Goal: Transaction & Acquisition: Obtain resource

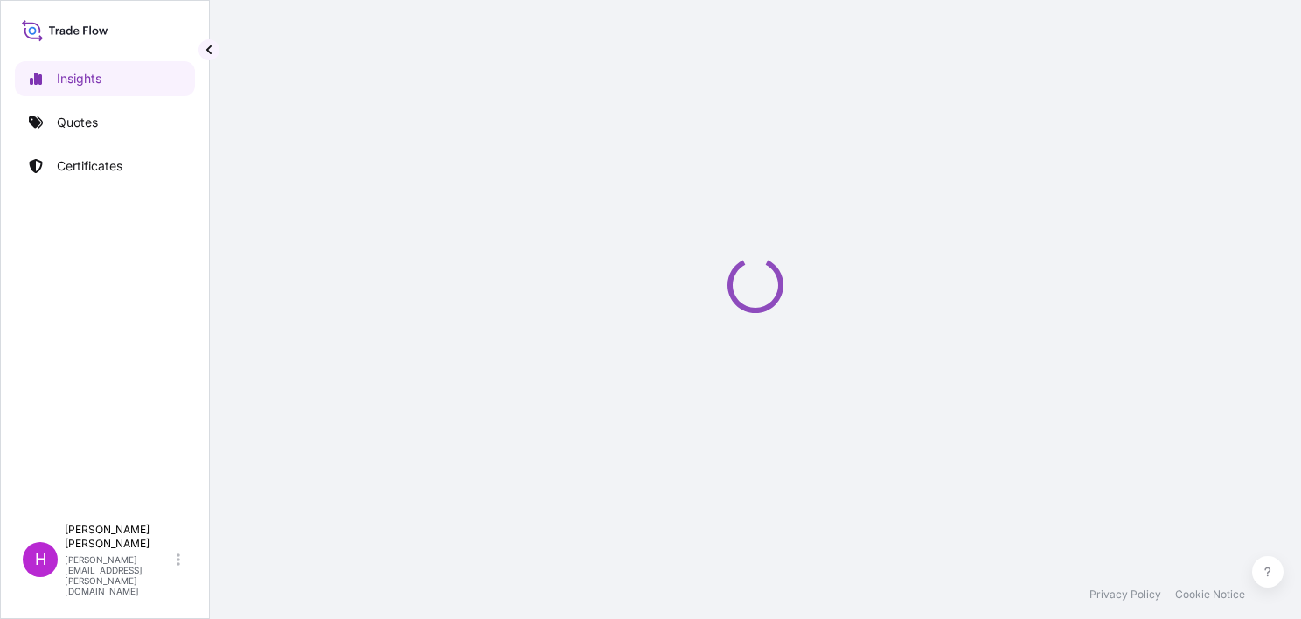
select select "2025"
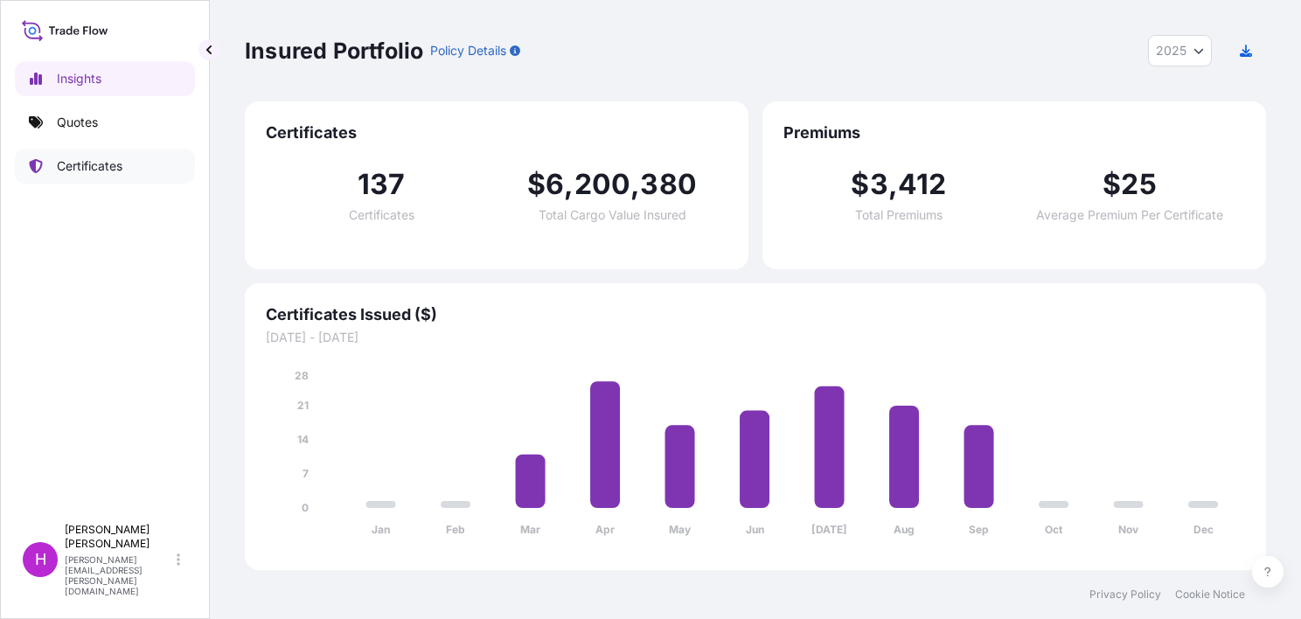
click at [112, 171] on p "Certificates" at bounding box center [90, 165] width 66 height 17
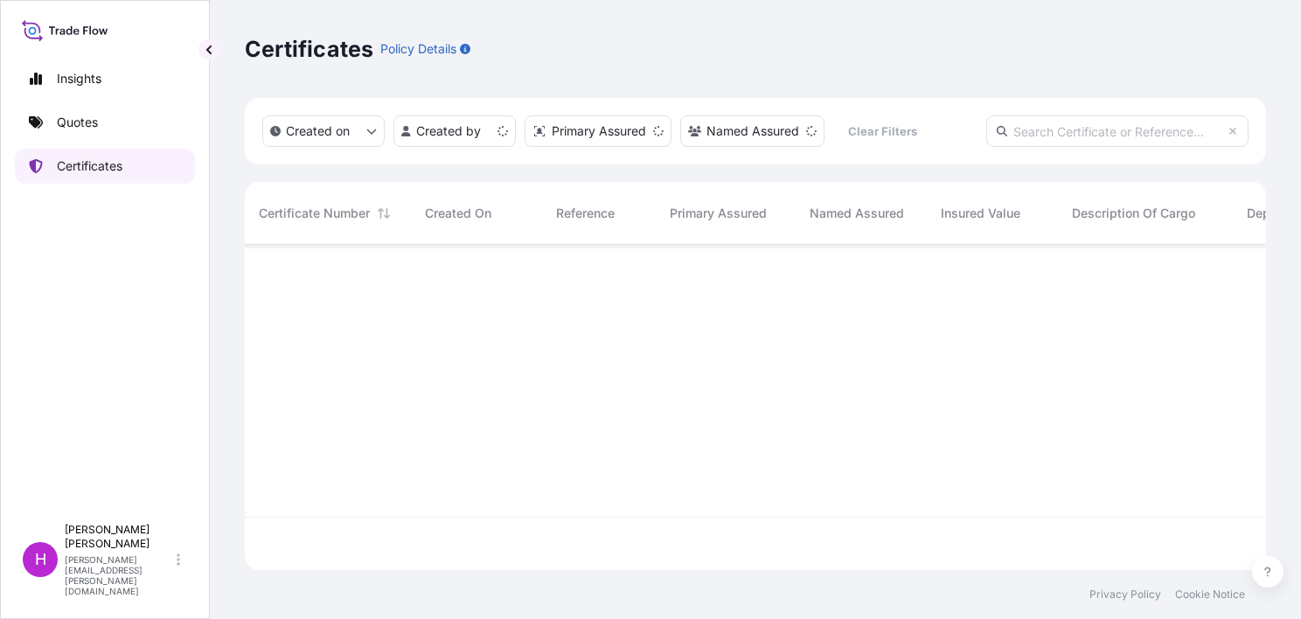
scroll to position [322, 1007]
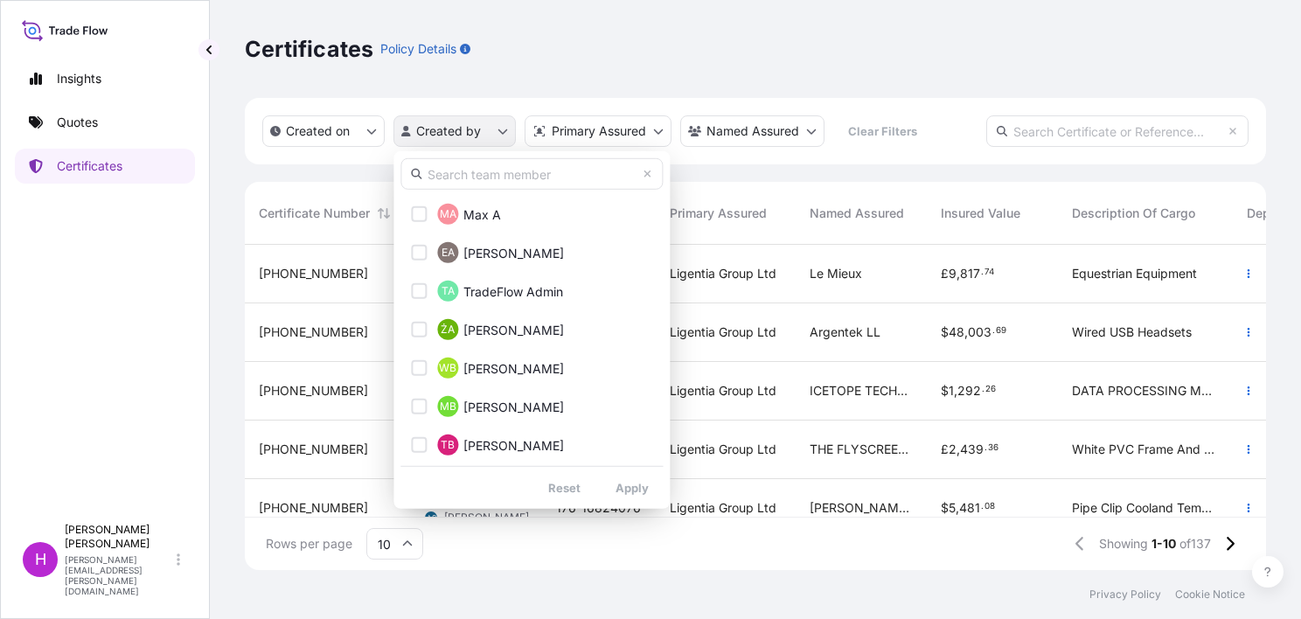
click at [500, 129] on html "Insights Quotes Certificates H [PERSON_NAME] [PERSON_NAME][EMAIL_ADDRESS][PERSO…" at bounding box center [650, 309] width 1301 height 619
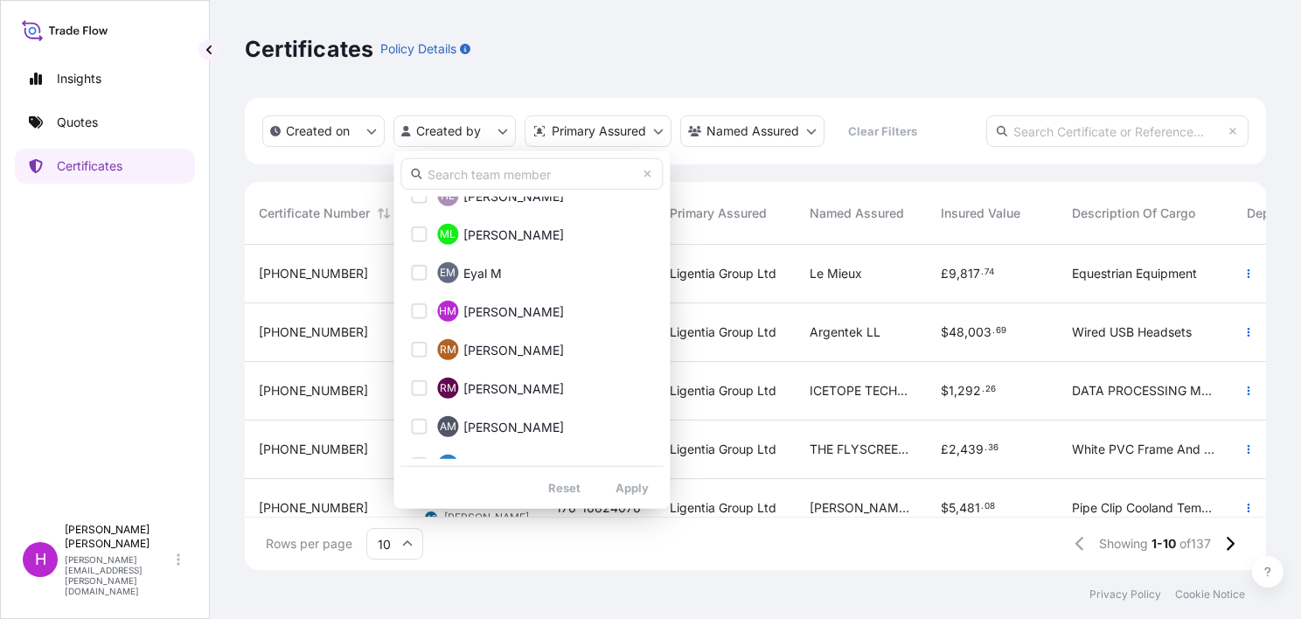
scroll to position [1136, 0]
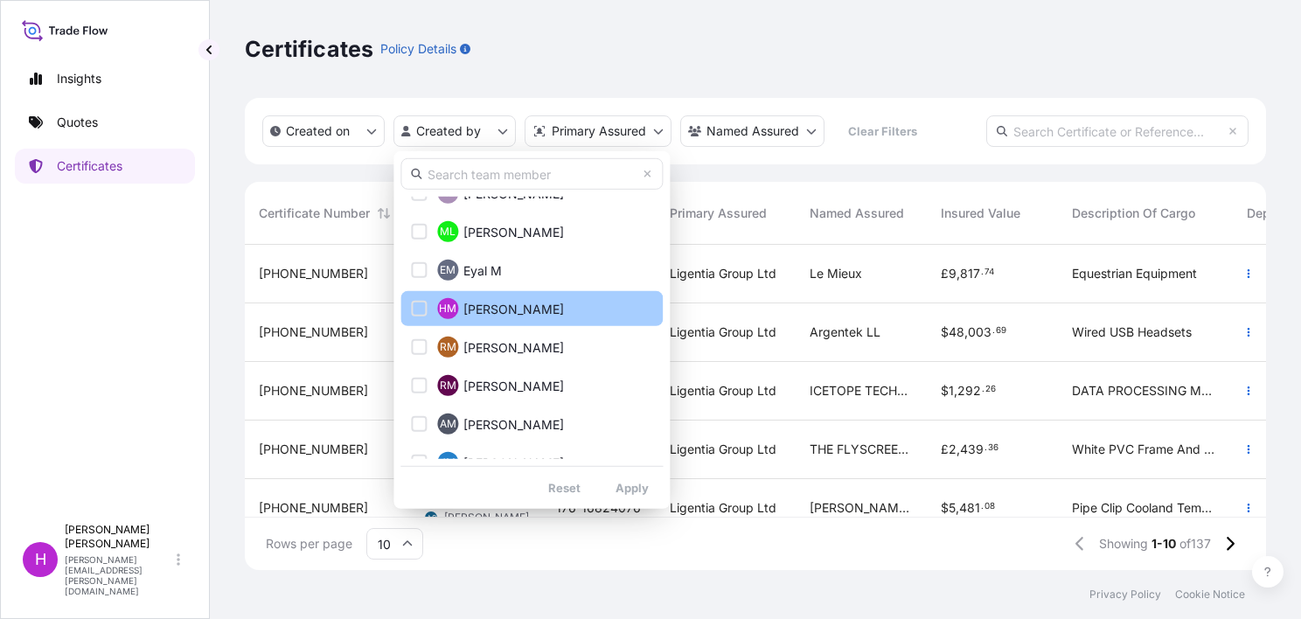
click at [529, 308] on span "[PERSON_NAME]" at bounding box center [513, 308] width 101 height 17
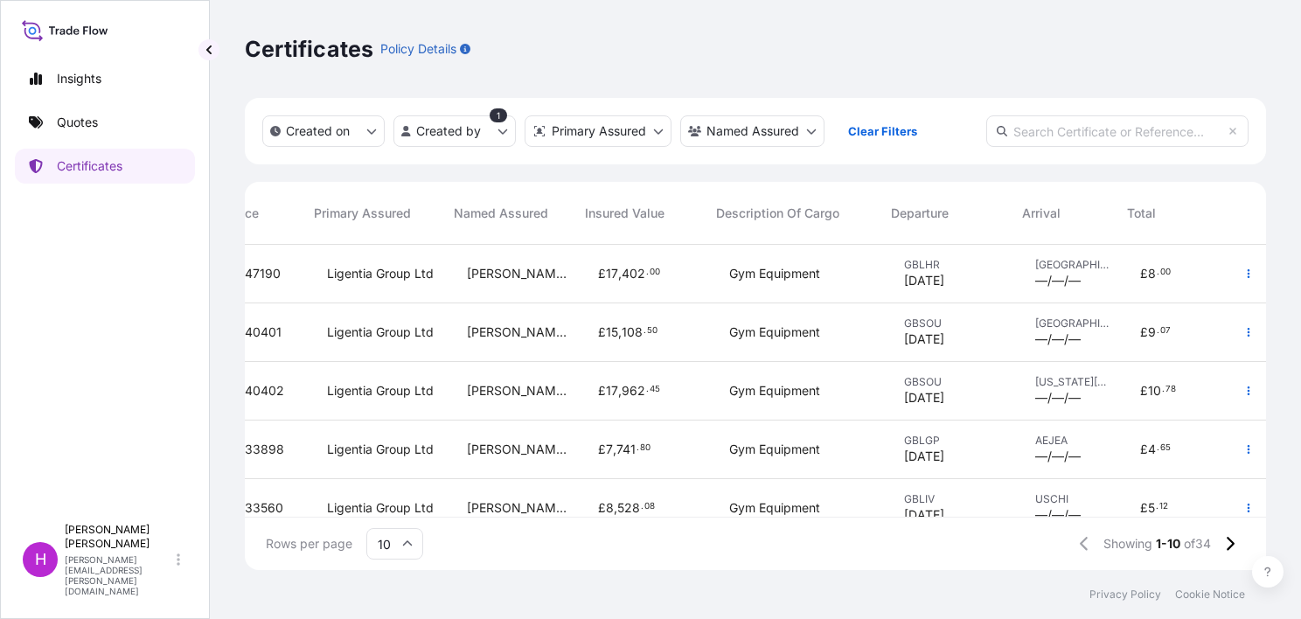
scroll to position [0, 267]
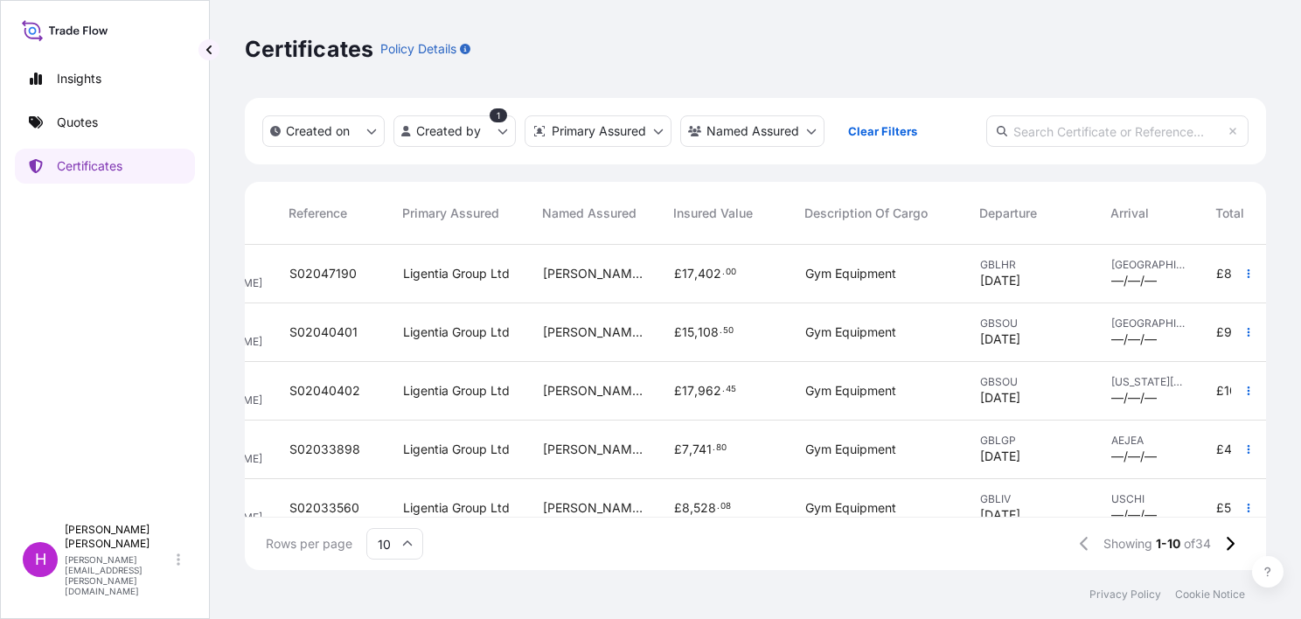
click at [595, 336] on span "[PERSON_NAME] GYM EQUIPMENT LTD" at bounding box center [594, 331] width 103 height 17
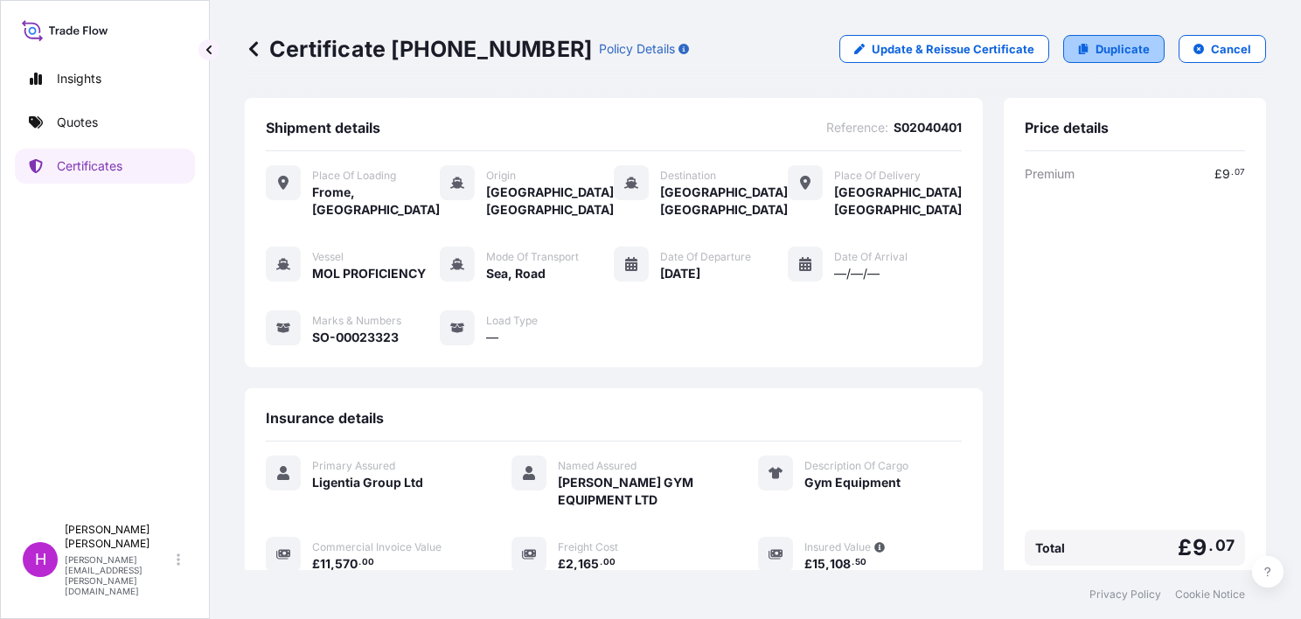
click at [1095, 43] on p "Duplicate" at bounding box center [1122, 48] width 54 height 17
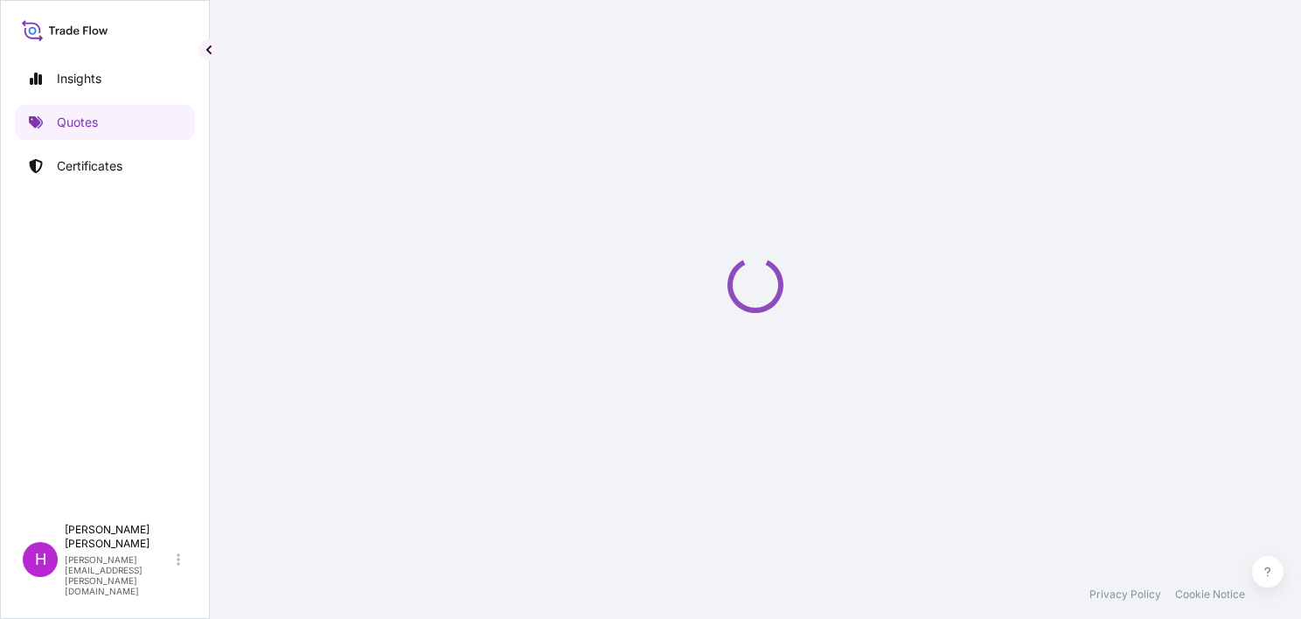
select select "Road / [GEOGRAPHIC_DATA]"
select select "Sea"
select select "Road / [GEOGRAPHIC_DATA]"
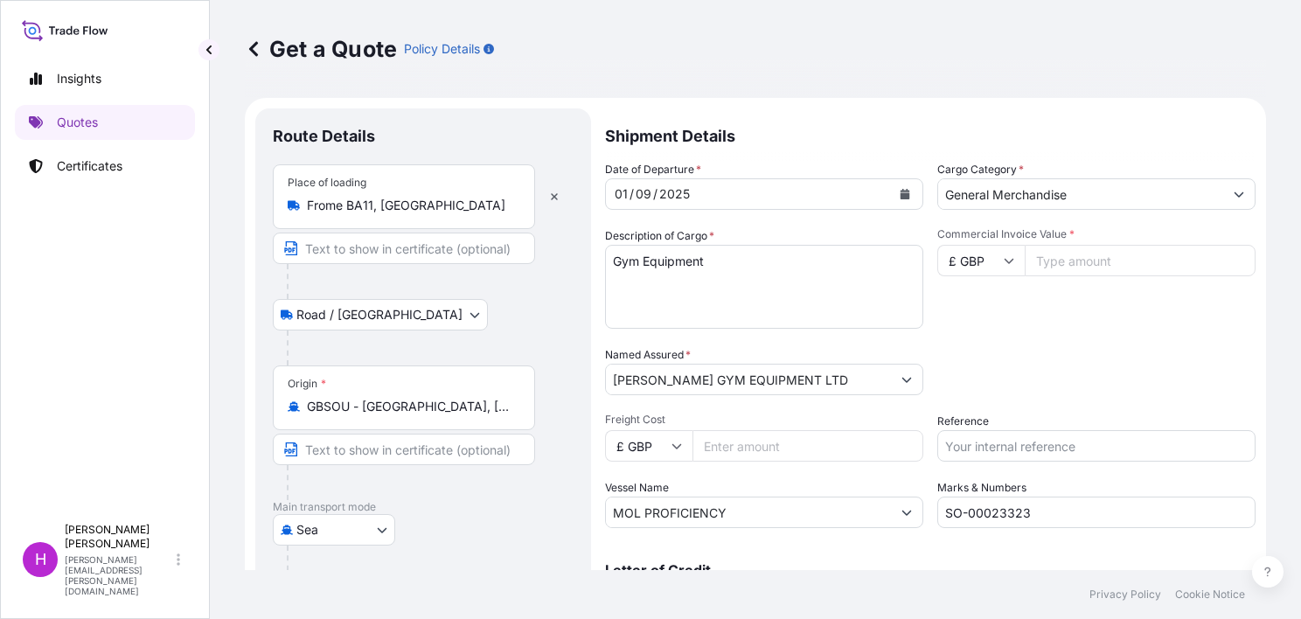
scroll to position [87, 0]
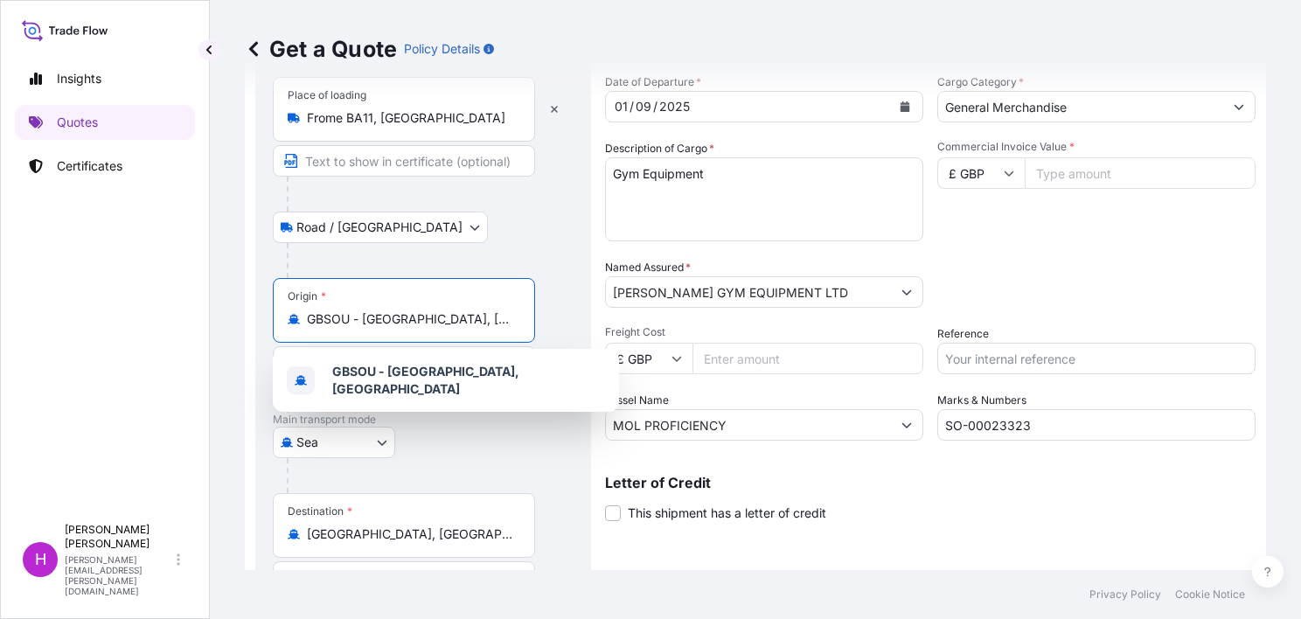
click at [434, 323] on input "GBSOU - [GEOGRAPHIC_DATA], [GEOGRAPHIC_DATA]" at bounding box center [410, 318] width 206 height 17
click at [516, 322] on div "GBSOU - [GEOGRAPHIC_DATA], [GEOGRAPHIC_DATA]" at bounding box center [404, 318] width 233 height 17
click at [513, 322] on input "GBSOU - [GEOGRAPHIC_DATA], [GEOGRAPHIC_DATA]" at bounding box center [410, 318] width 206 height 17
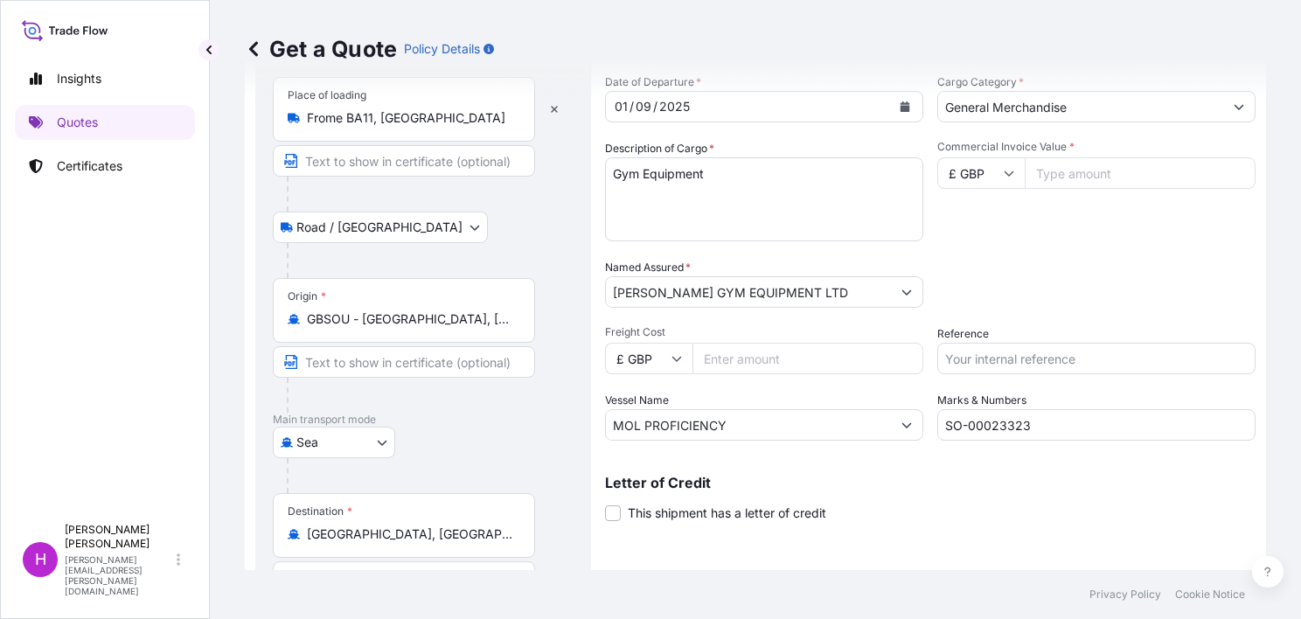
drag, startPoint x: 515, startPoint y: 318, endPoint x: 387, endPoint y: 318, distance: 127.6
click at [387, 318] on div "GBSOU - [GEOGRAPHIC_DATA], [GEOGRAPHIC_DATA]" at bounding box center [404, 318] width 233 height 17
click at [387, 318] on input "GBSOU - [GEOGRAPHIC_DATA], [GEOGRAPHIC_DATA]" at bounding box center [410, 318] width 206 height 17
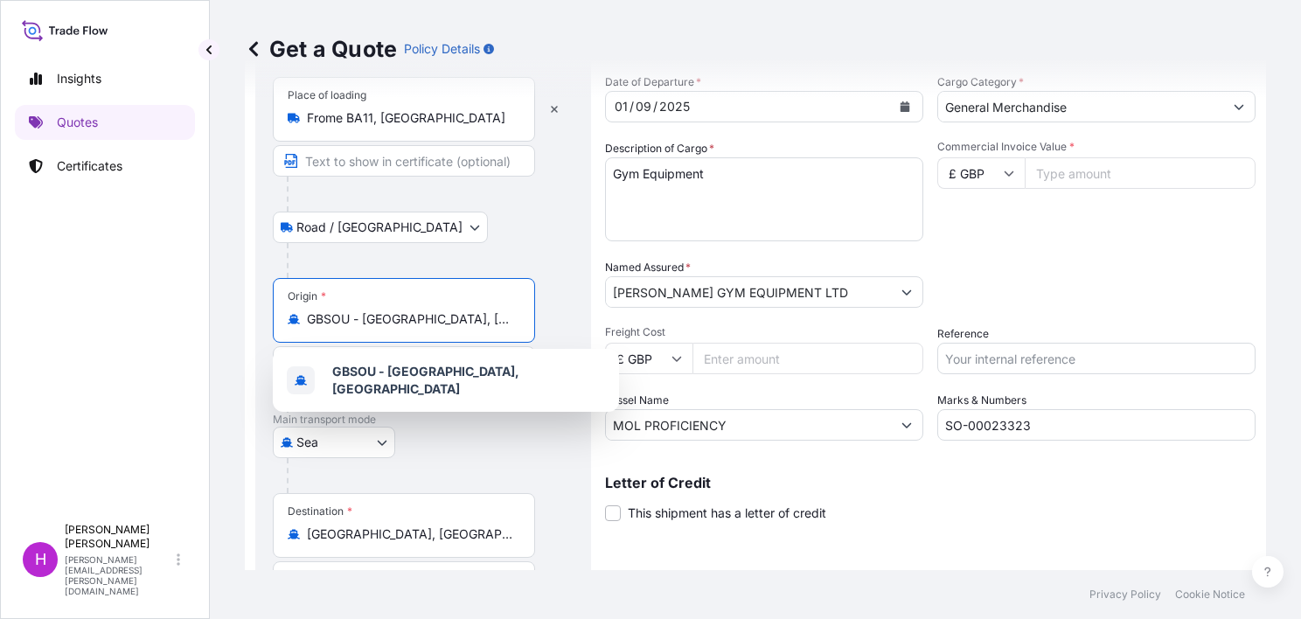
click at [387, 318] on input "GBSOU - [GEOGRAPHIC_DATA], [GEOGRAPHIC_DATA]" at bounding box center [410, 318] width 206 height 17
drag, startPoint x: 354, startPoint y: 315, endPoint x: 311, endPoint y: 318, distance: 43.0
click at [311, 318] on input "GBSOU - [GEOGRAPHIC_DATA], [GEOGRAPHIC_DATA]" at bounding box center [410, 318] width 206 height 17
type input "m"
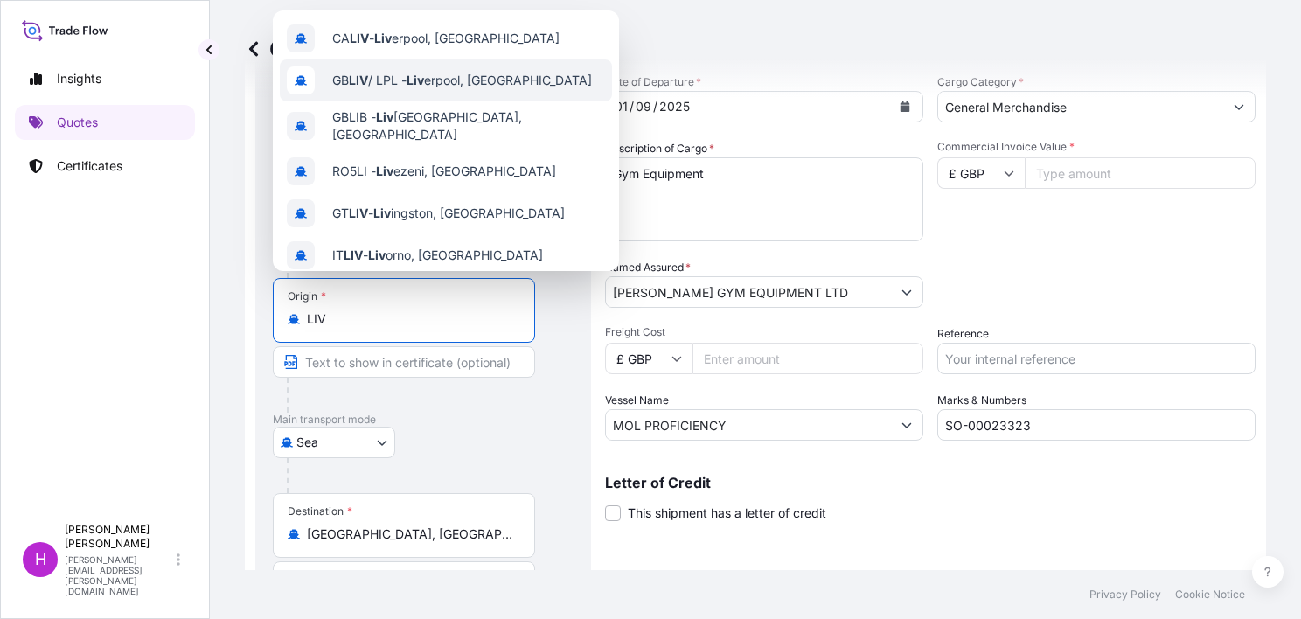
click at [377, 72] on span "GB LIV / LPL - [PERSON_NAME], [GEOGRAPHIC_DATA]" at bounding box center [462, 80] width 260 height 17
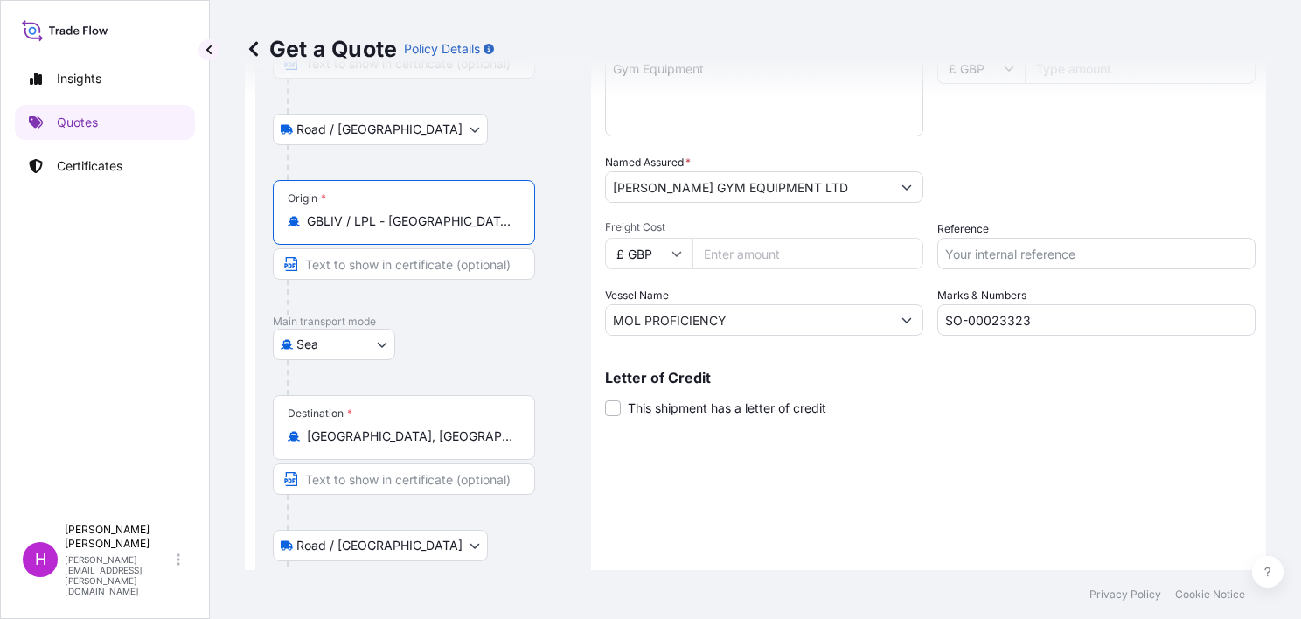
scroll to position [262, 0]
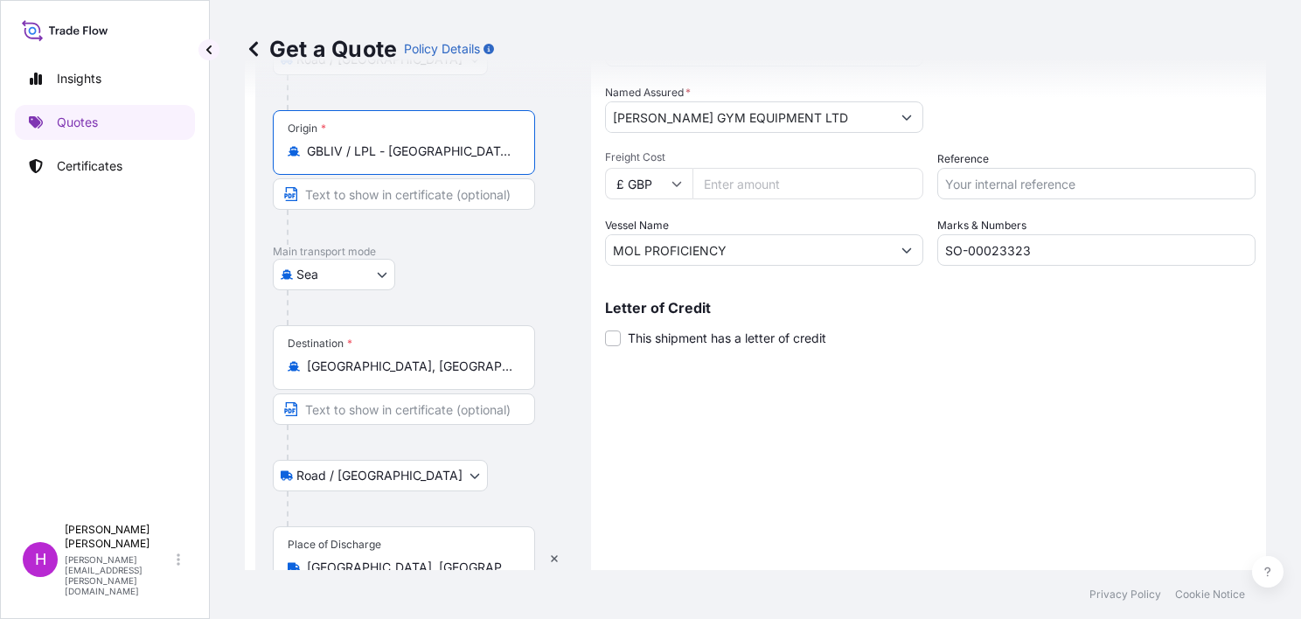
type input "GBLIV / LPL - [GEOGRAPHIC_DATA], [GEOGRAPHIC_DATA]"
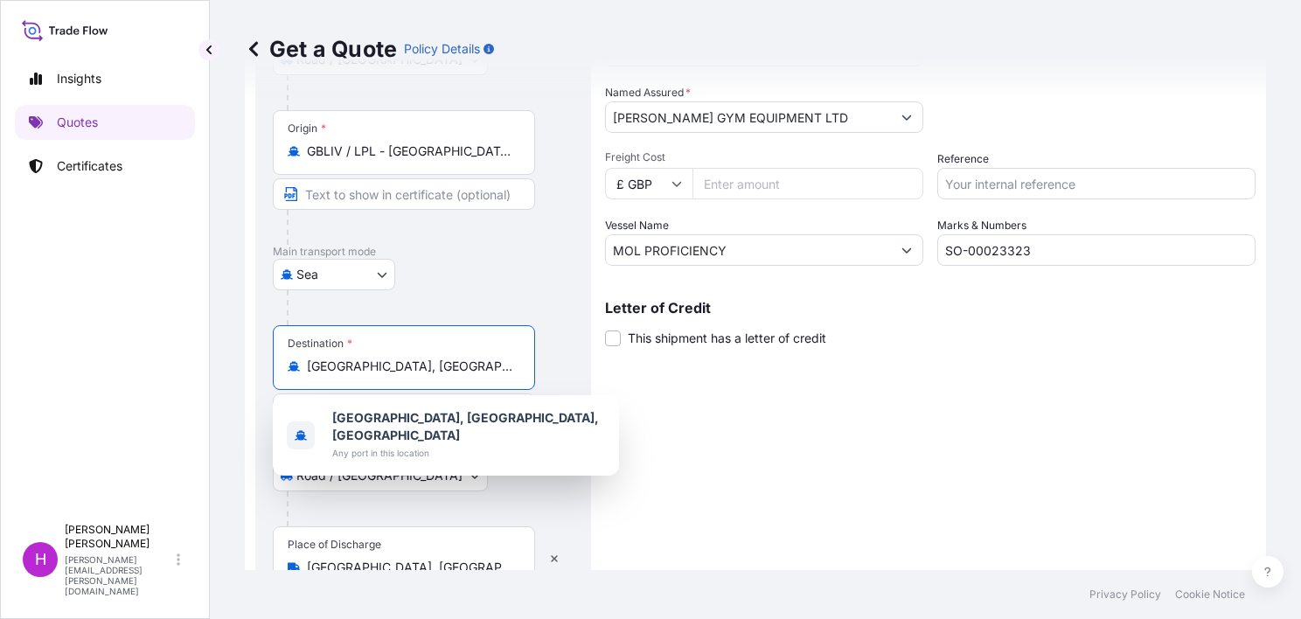
drag, startPoint x: 420, startPoint y: 365, endPoint x: 304, endPoint y: 364, distance: 115.4
click at [304, 364] on div "Knoxville, TN, USA" at bounding box center [404, 366] width 233 height 17
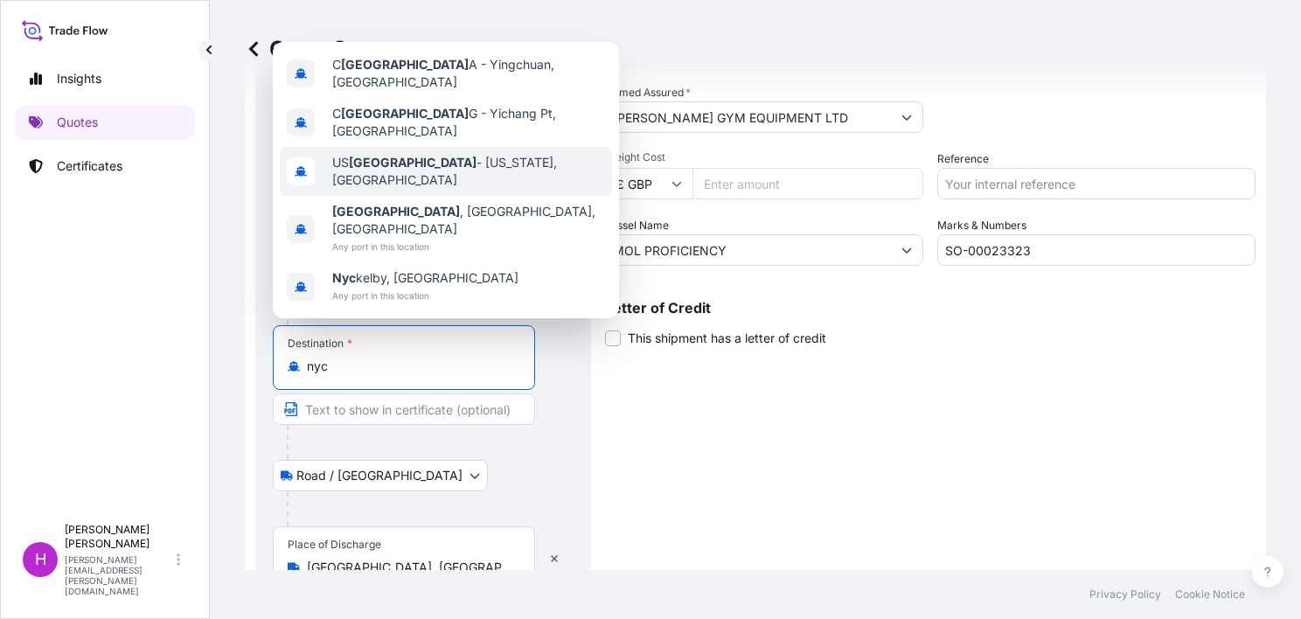
click at [436, 189] on span "US NYC - New York, United States" at bounding box center [468, 171] width 273 height 35
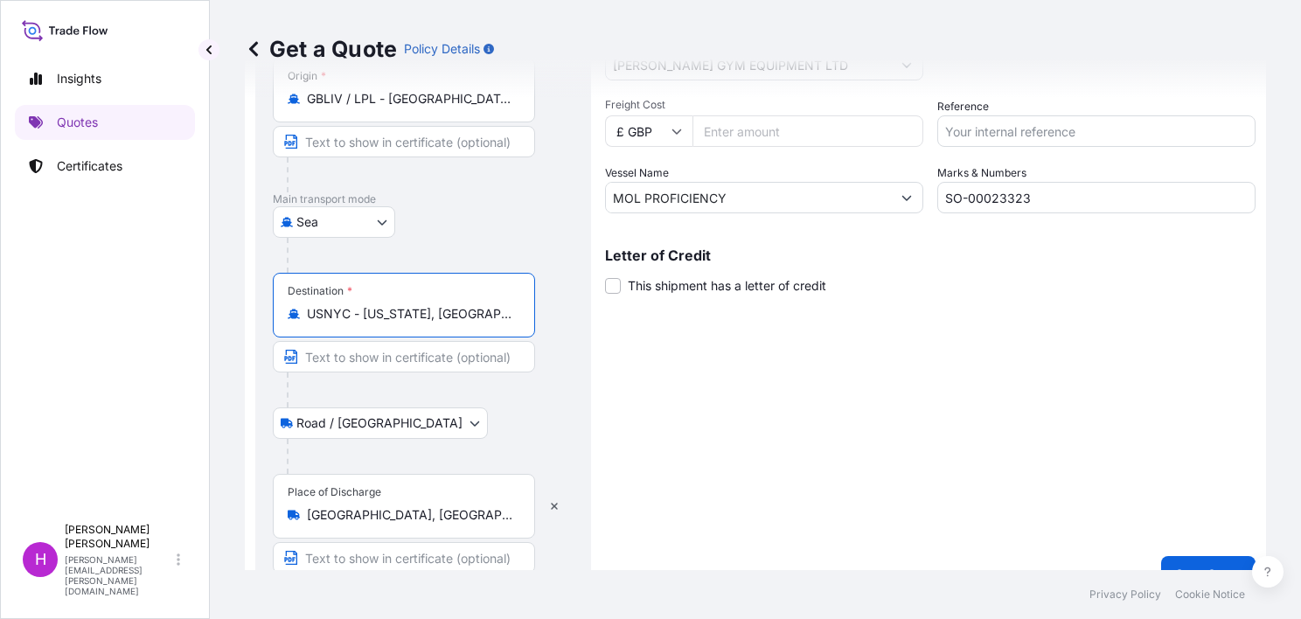
scroll to position [344, 0]
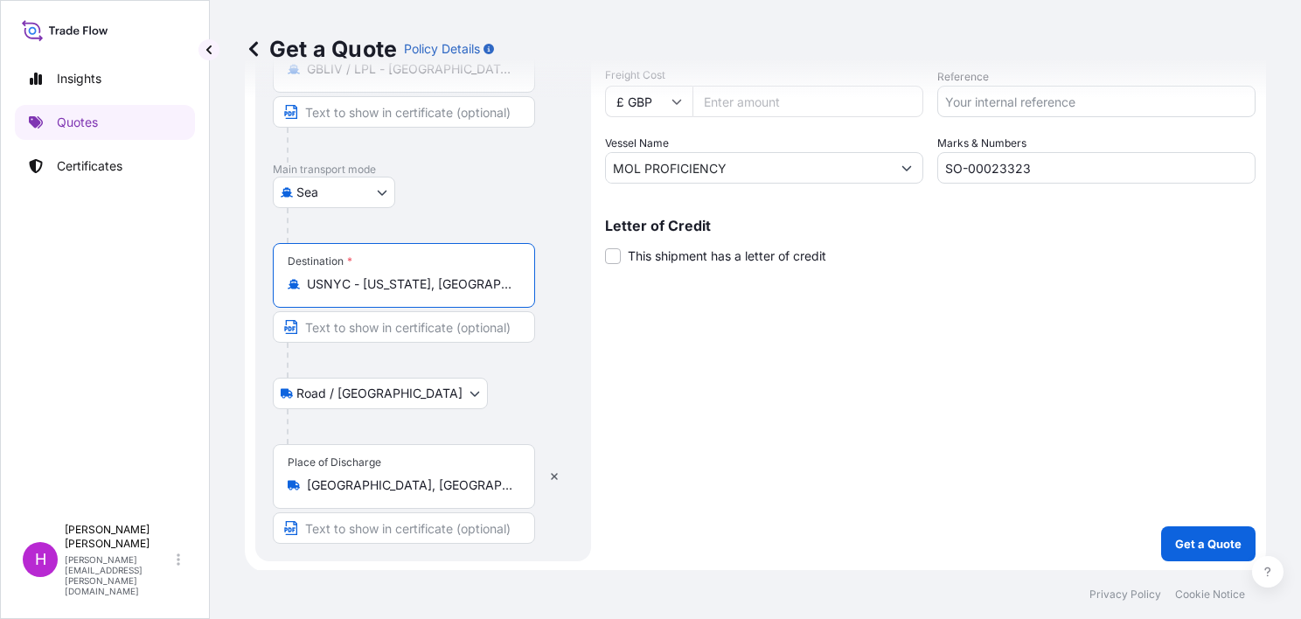
type input "USNYC - New York, United States"
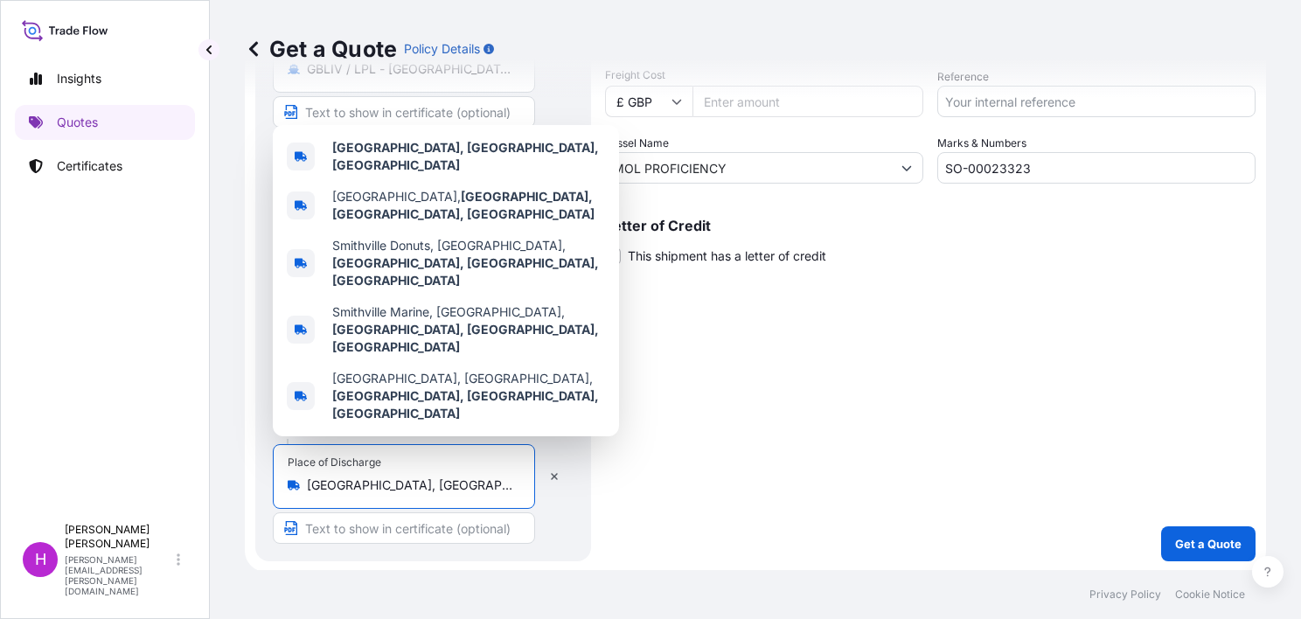
drag, startPoint x: 455, startPoint y: 483, endPoint x: 306, endPoint y: 484, distance: 149.5
click at [307, 484] on input "Smithville, TN 37166, USA" at bounding box center [410, 484] width 206 height 17
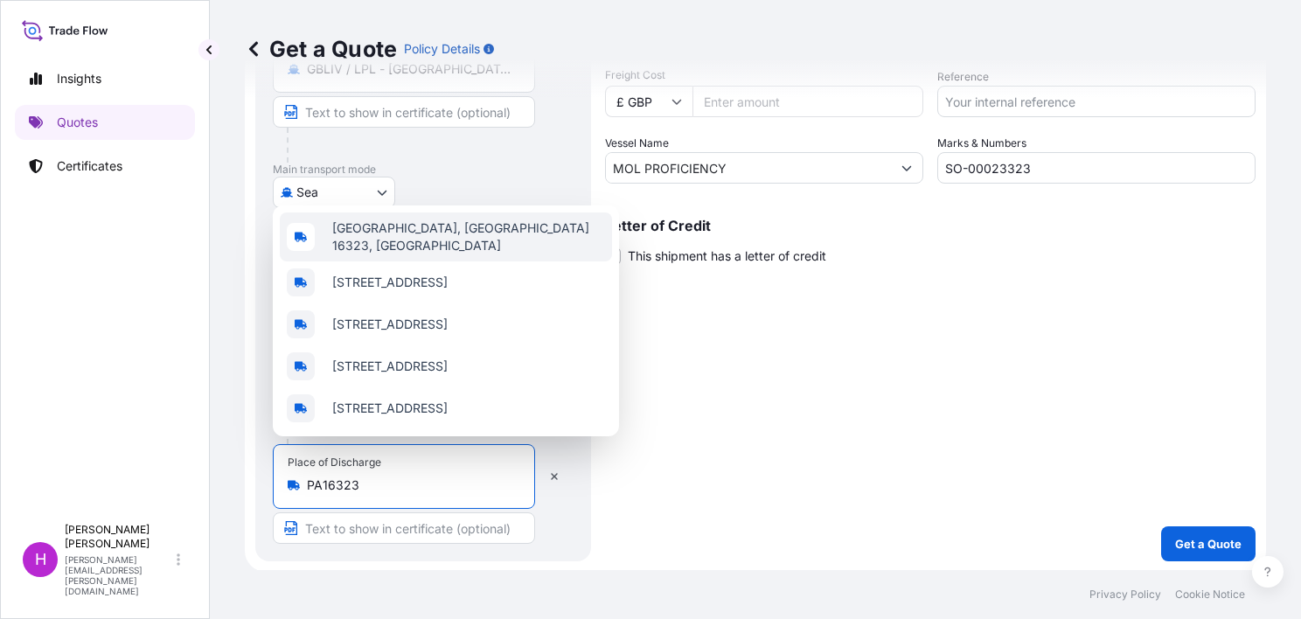
click at [388, 219] on span "Franklin, PA 16323, USA" at bounding box center [468, 236] width 273 height 35
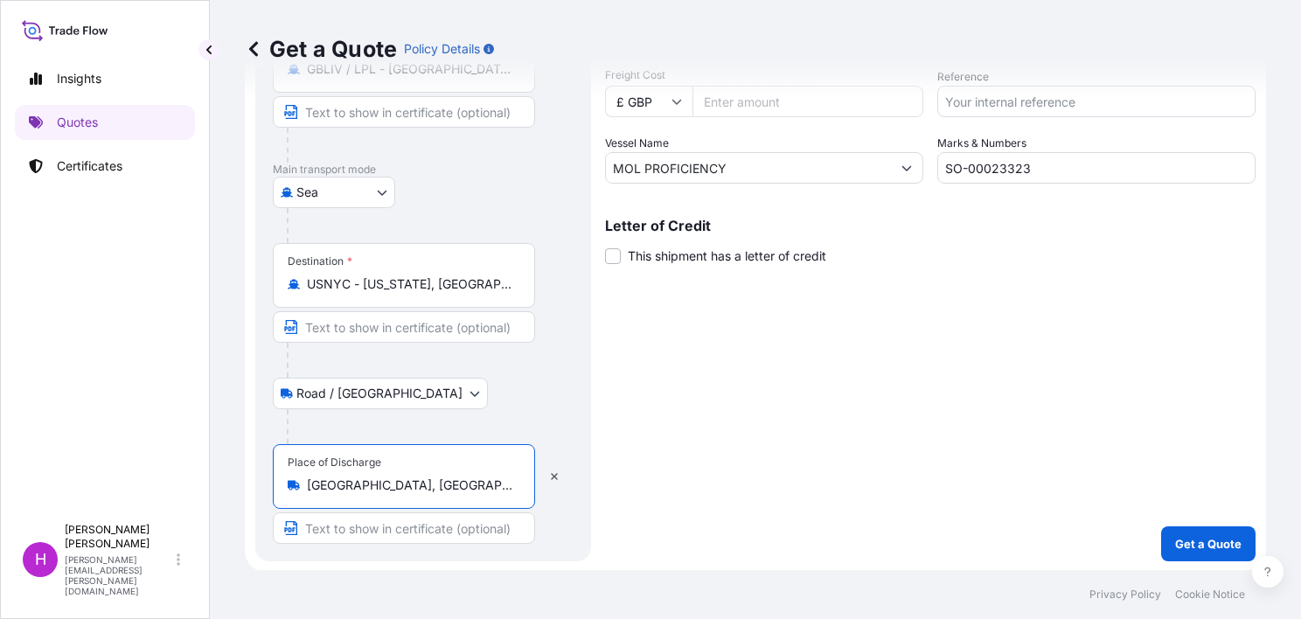
scroll to position [0, 0]
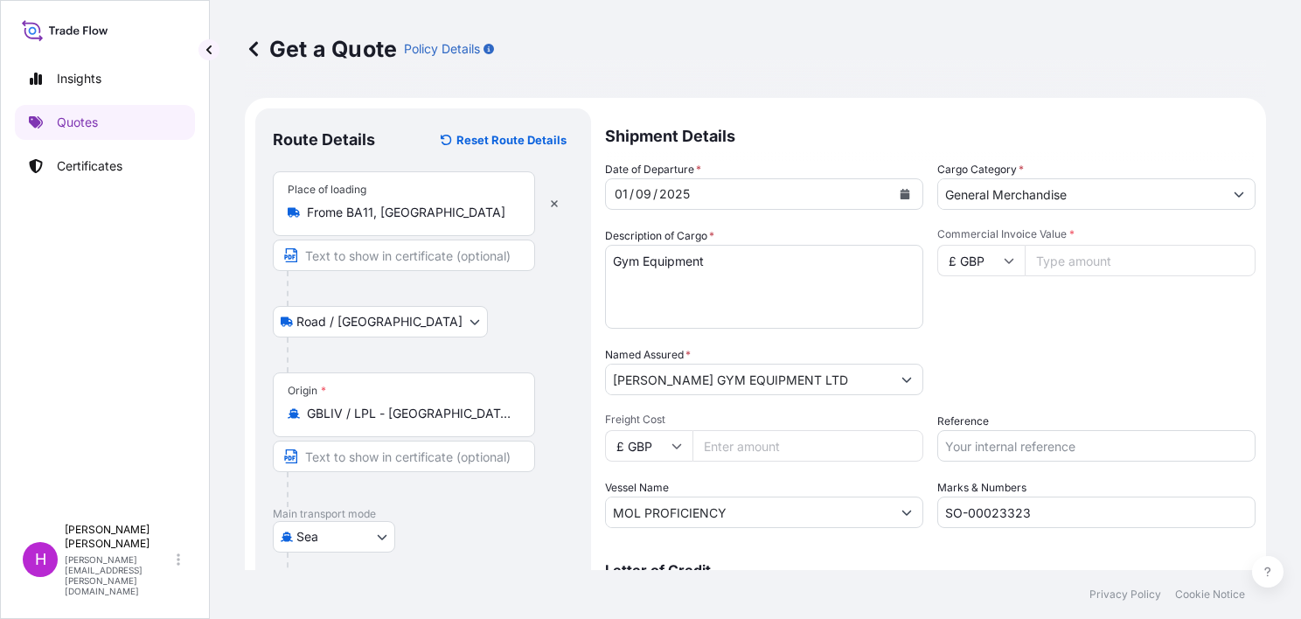
type input "Franklin, PA 16323, USA"
click at [899, 189] on icon "Calendar" at bounding box center [904, 194] width 10 height 10
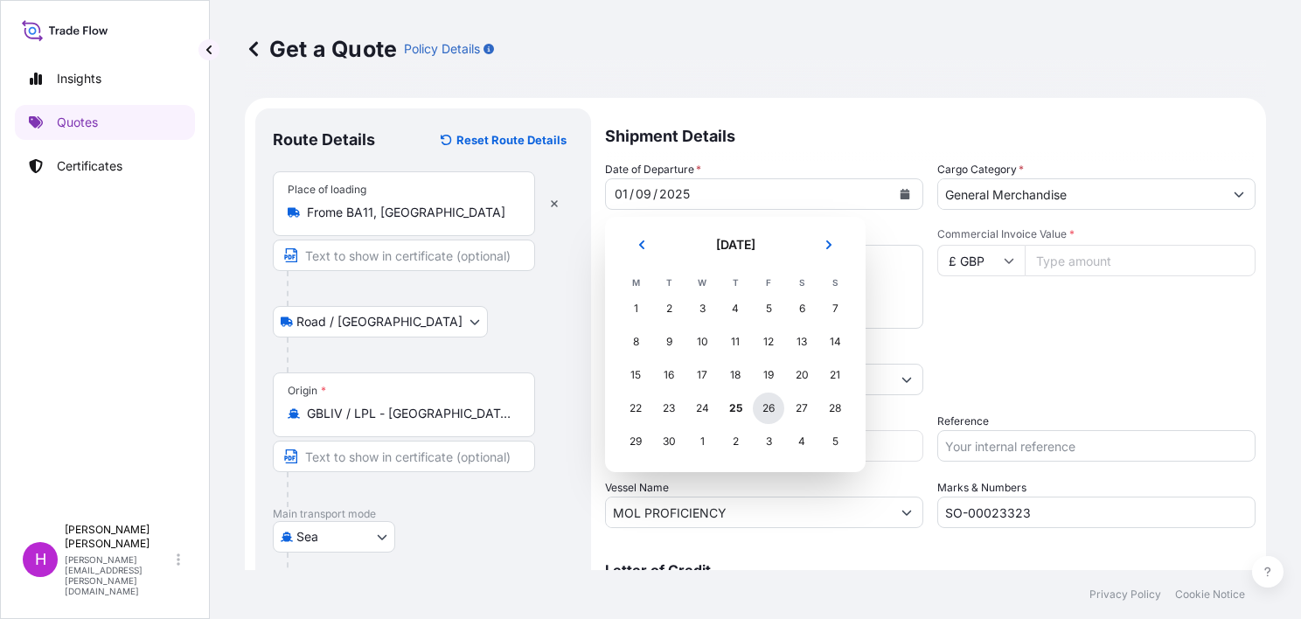
click at [766, 407] on div "26" at bounding box center [768, 407] width 31 height 31
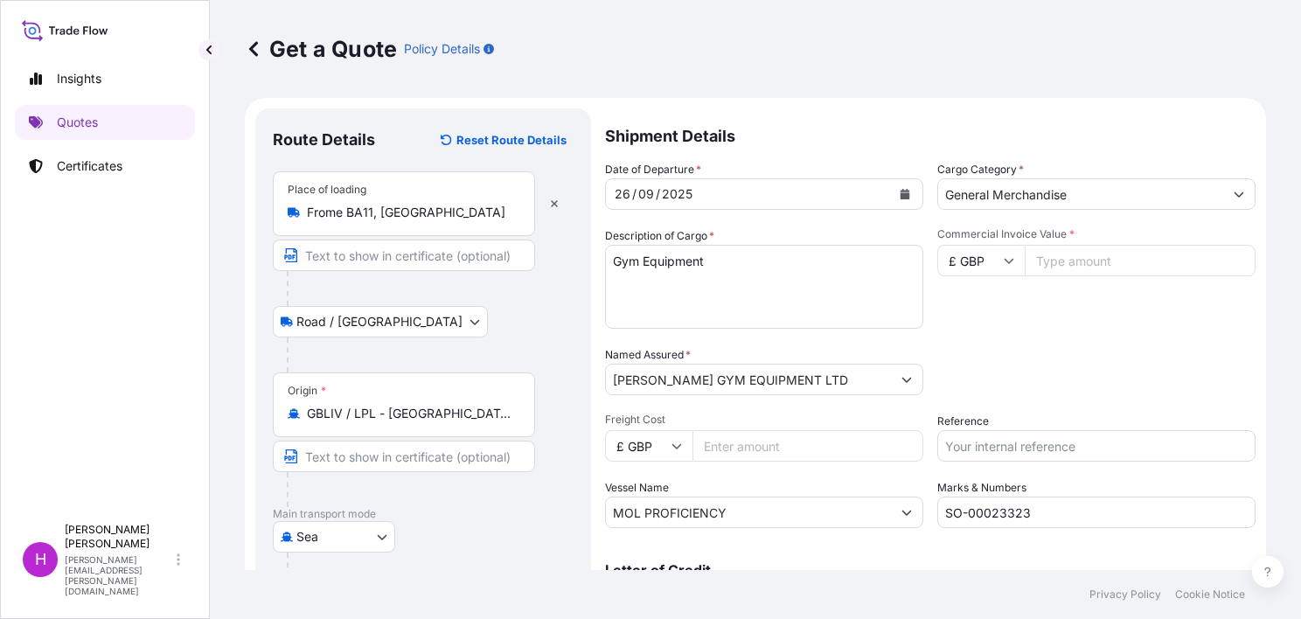
click at [1089, 259] on input "Commercial Invoice Value *" at bounding box center [1139, 260] width 231 height 31
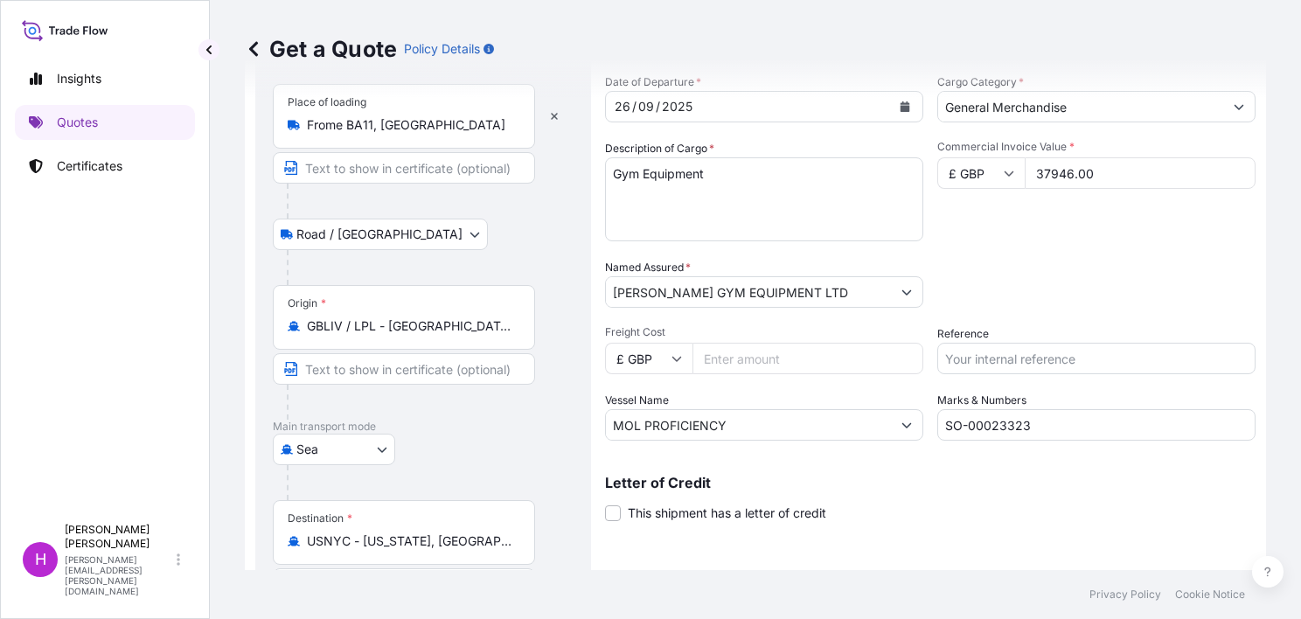
type input "37946.00"
click at [731, 363] on input "Freight Cost" at bounding box center [807, 358] width 231 height 31
type input "2600.00"
click at [968, 346] on input "Reference" at bounding box center [1096, 358] width 318 height 31
type input "S02060139"
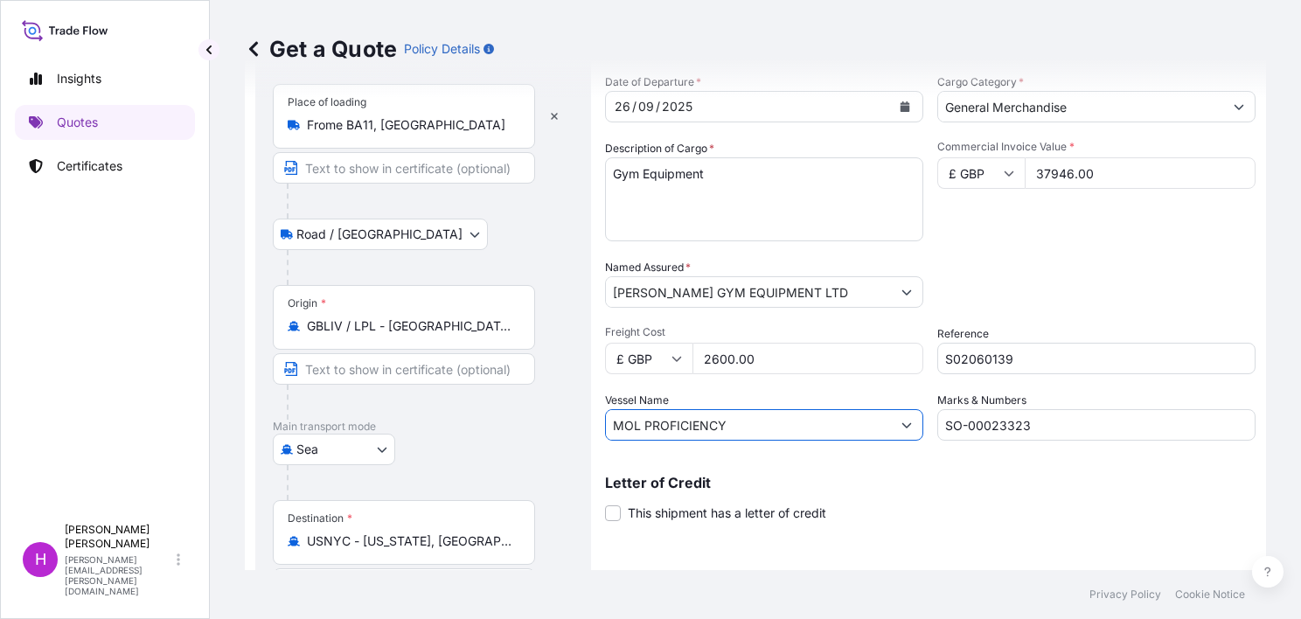
drag, startPoint x: 755, startPoint y: 423, endPoint x: 603, endPoint y: 420, distance: 152.1
click at [603, 420] on form "Route Details Reset Route Details Place of loading Frome BA11, UK Road / Inland…" at bounding box center [755, 419] width 1021 height 818
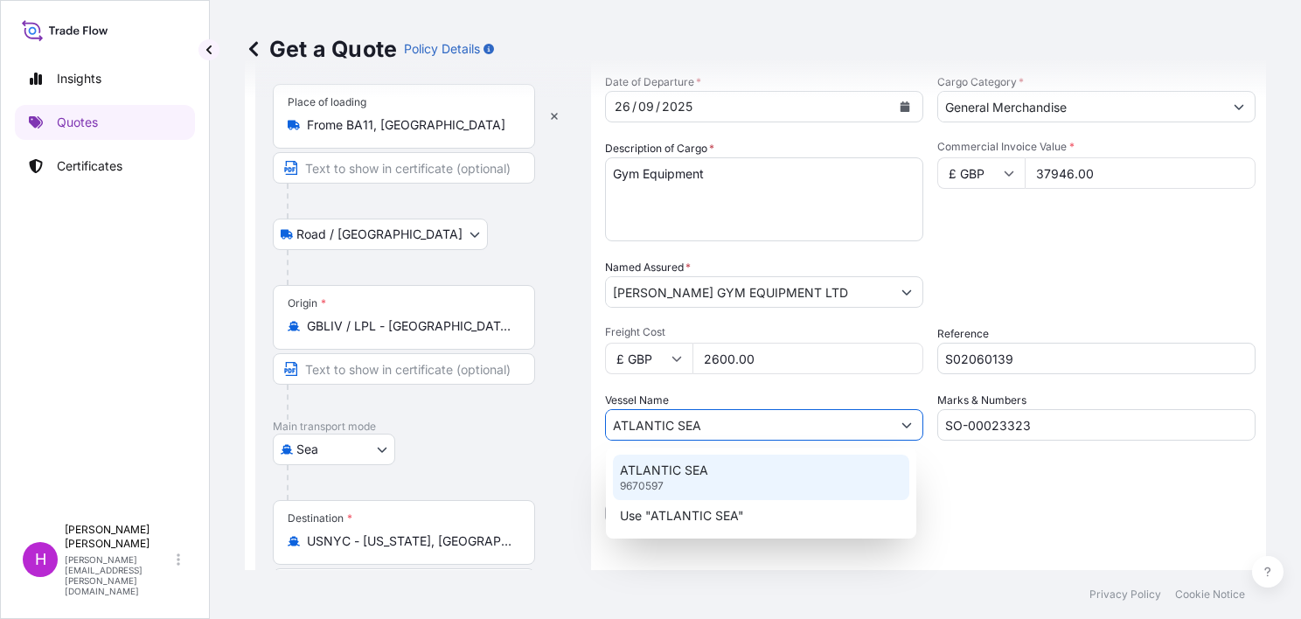
click at [677, 465] on p "ATLANTIC SEA" at bounding box center [664, 470] width 88 height 17
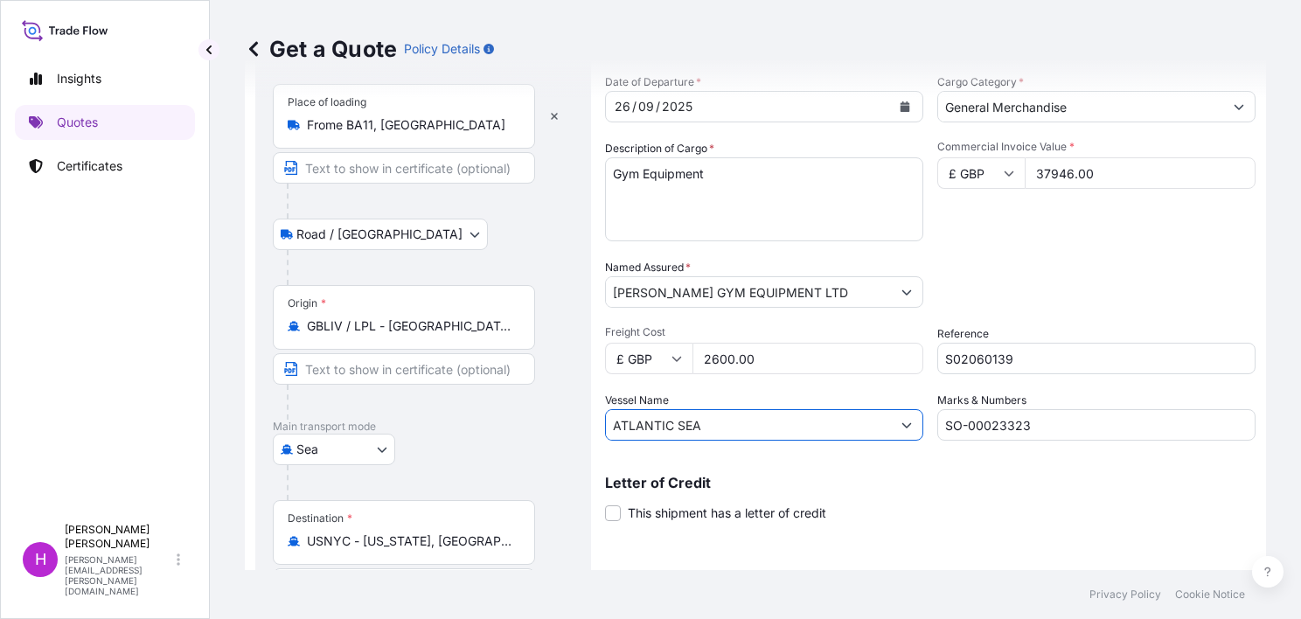
type input "ATLANTIC SEA"
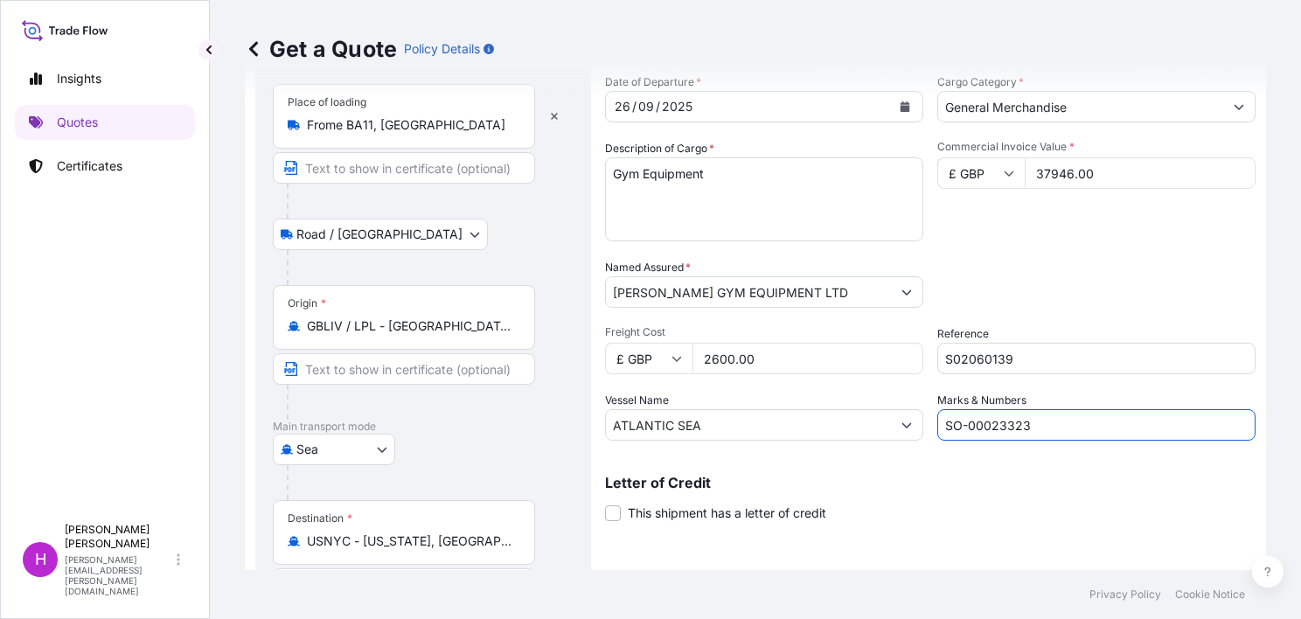
drag, startPoint x: 1038, startPoint y: 427, endPoint x: 966, endPoint y: 425, distance: 71.7
click at [966, 425] on input "SO-00023323" at bounding box center [1096, 424] width 318 height 31
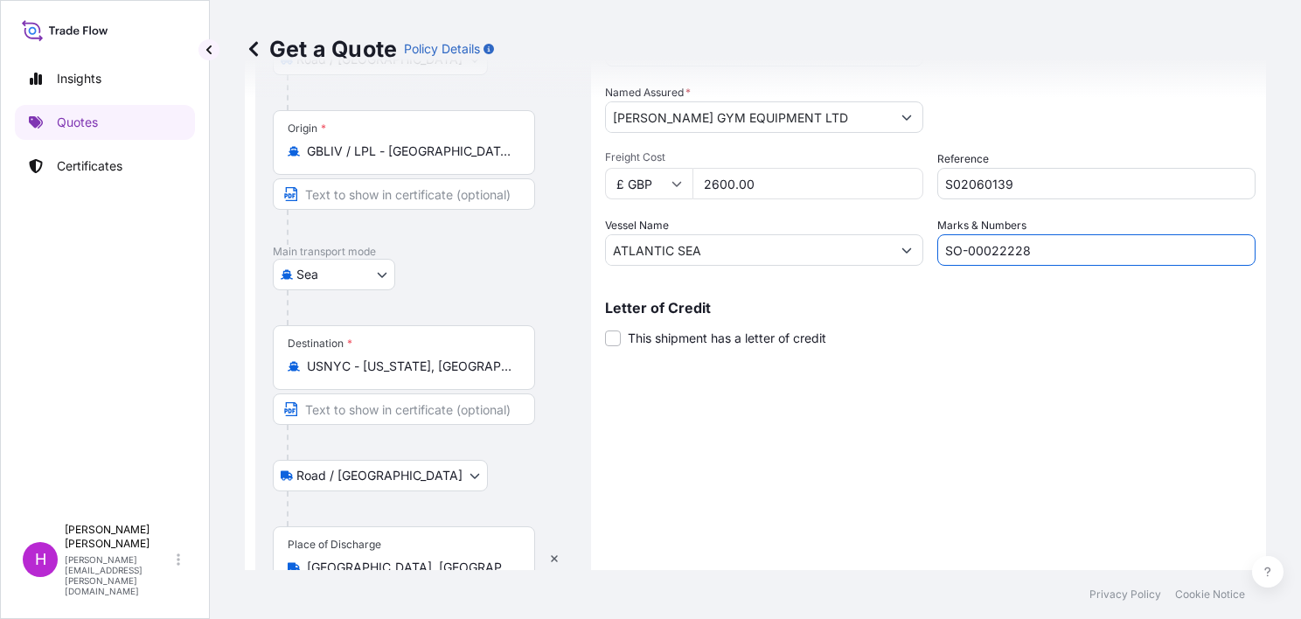
scroll to position [344, 0]
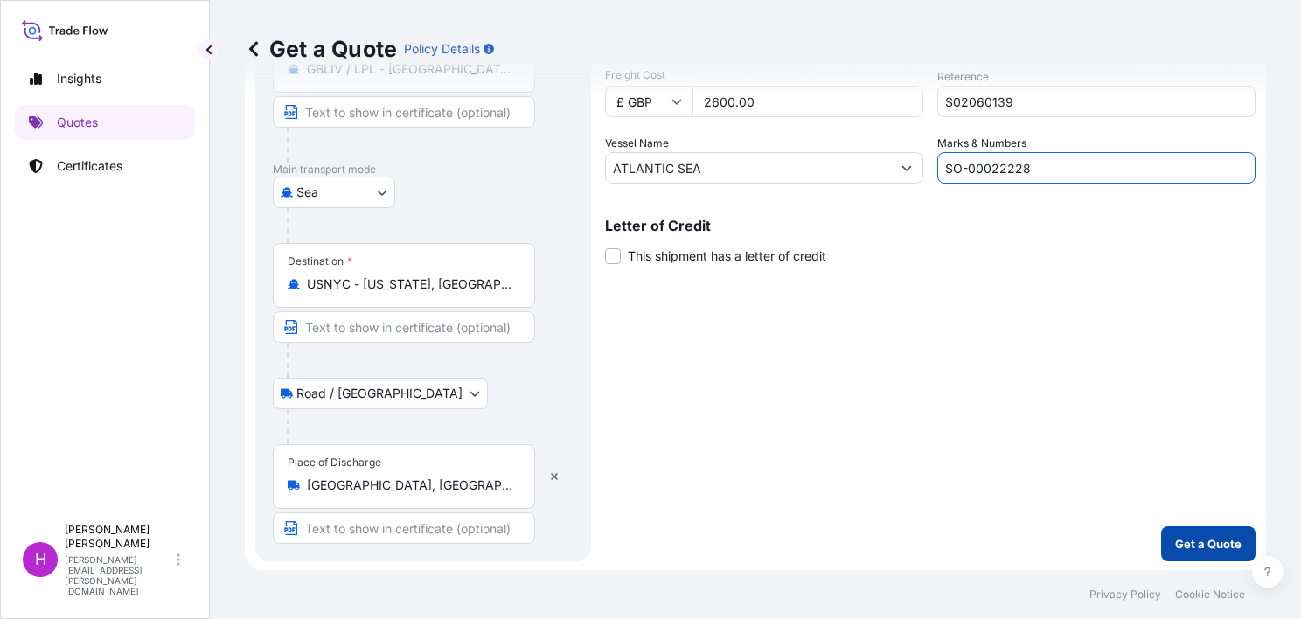
type input "SO-00022228"
click at [1184, 538] on p "Get a Quote" at bounding box center [1208, 543] width 66 height 17
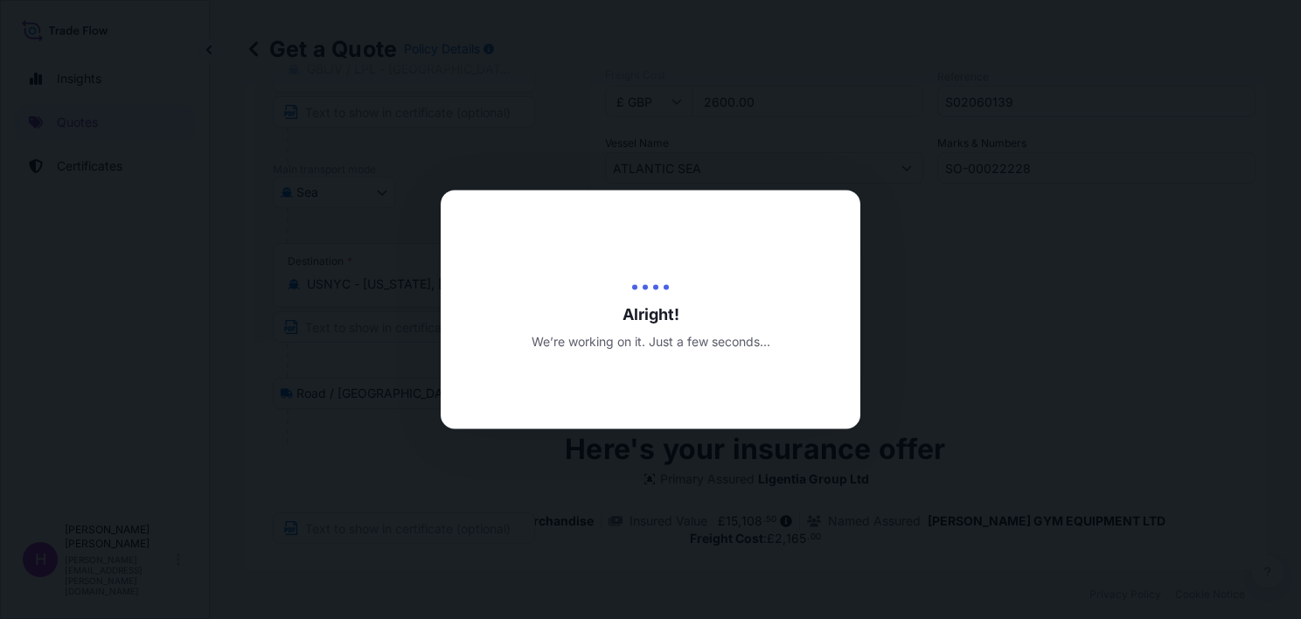
type input "25/09/2025"
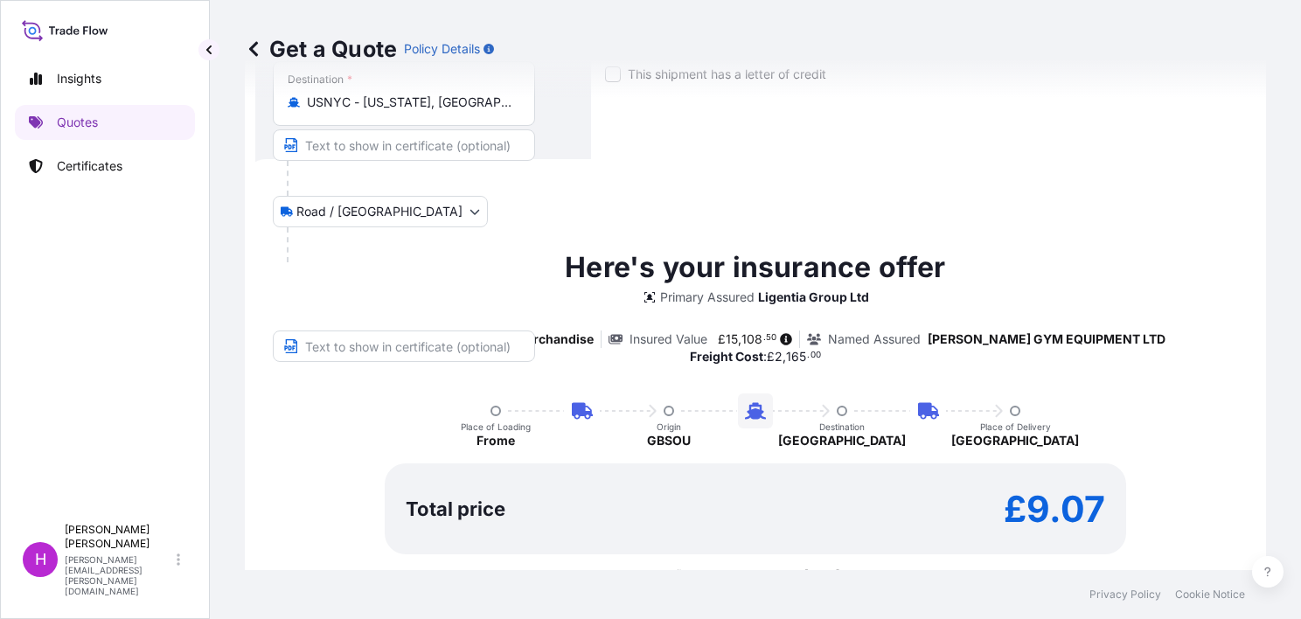
scroll to position [598, 0]
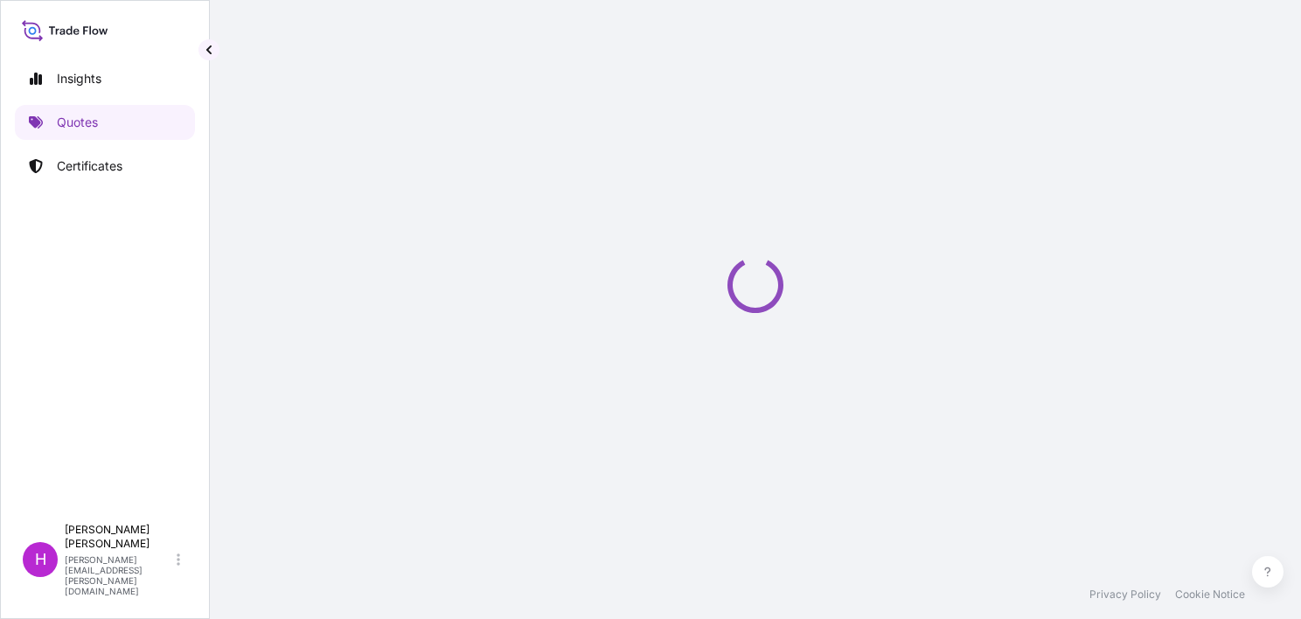
select select "Road / Inland"
select select "Sea"
select select "Road / Inland"
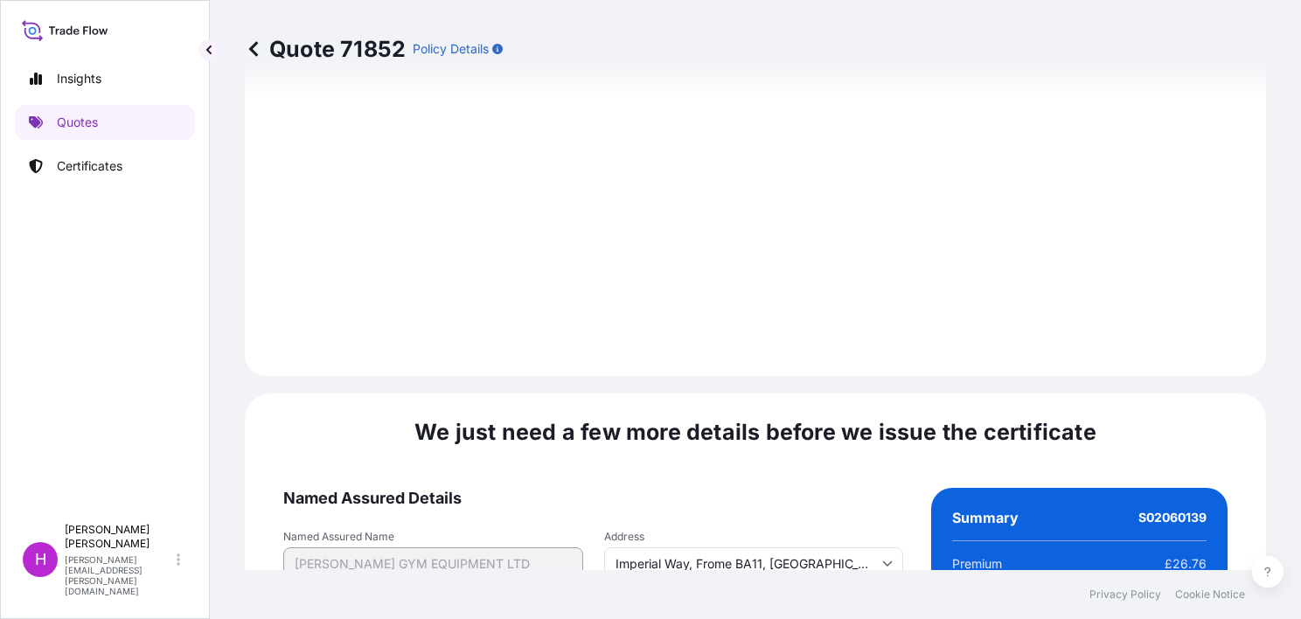
scroll to position [2627, 0]
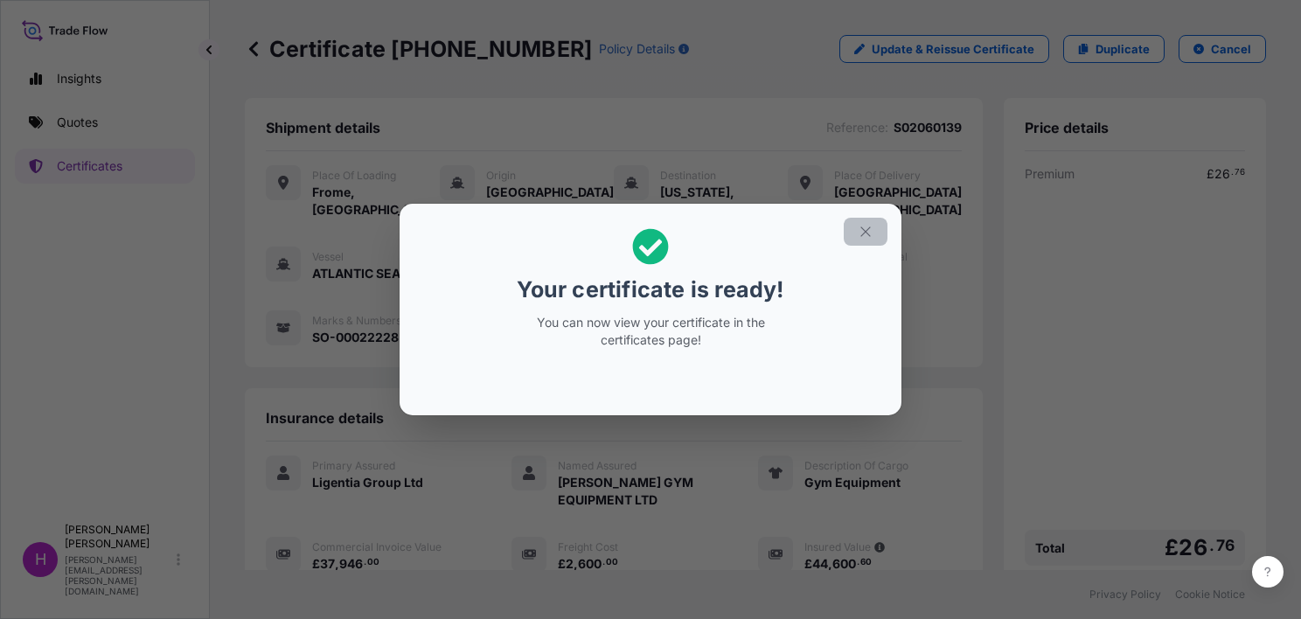
click at [860, 229] on icon "button" at bounding box center [865, 232] width 16 height 16
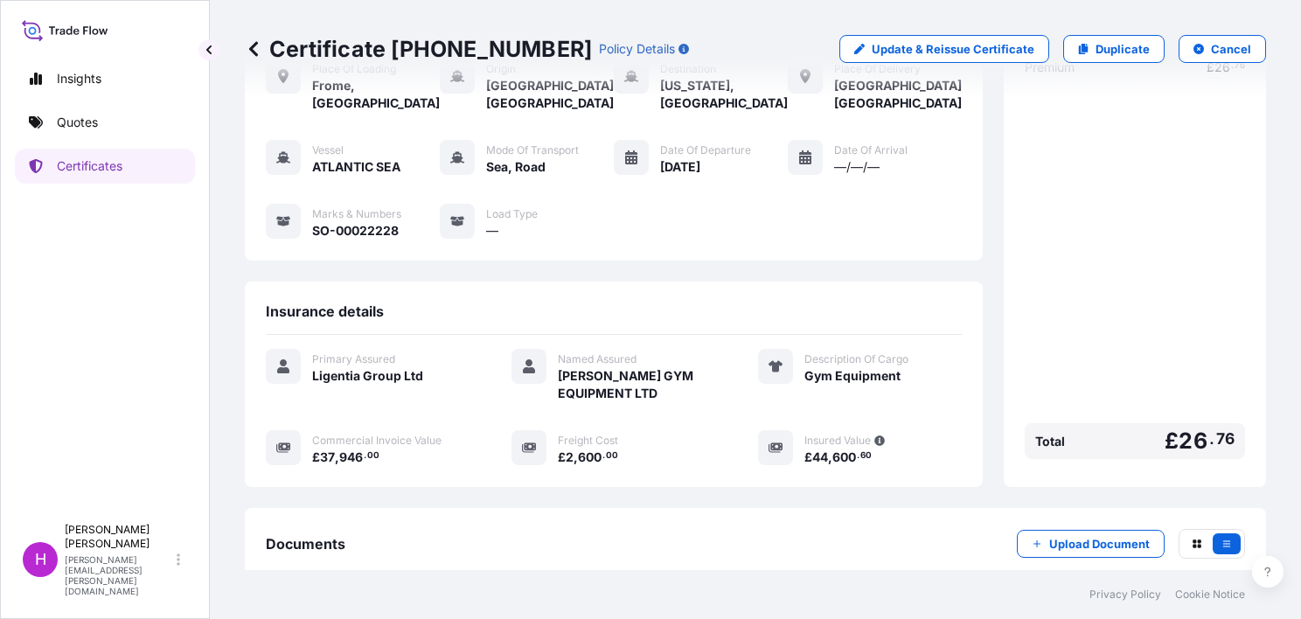
scroll to position [280, 0]
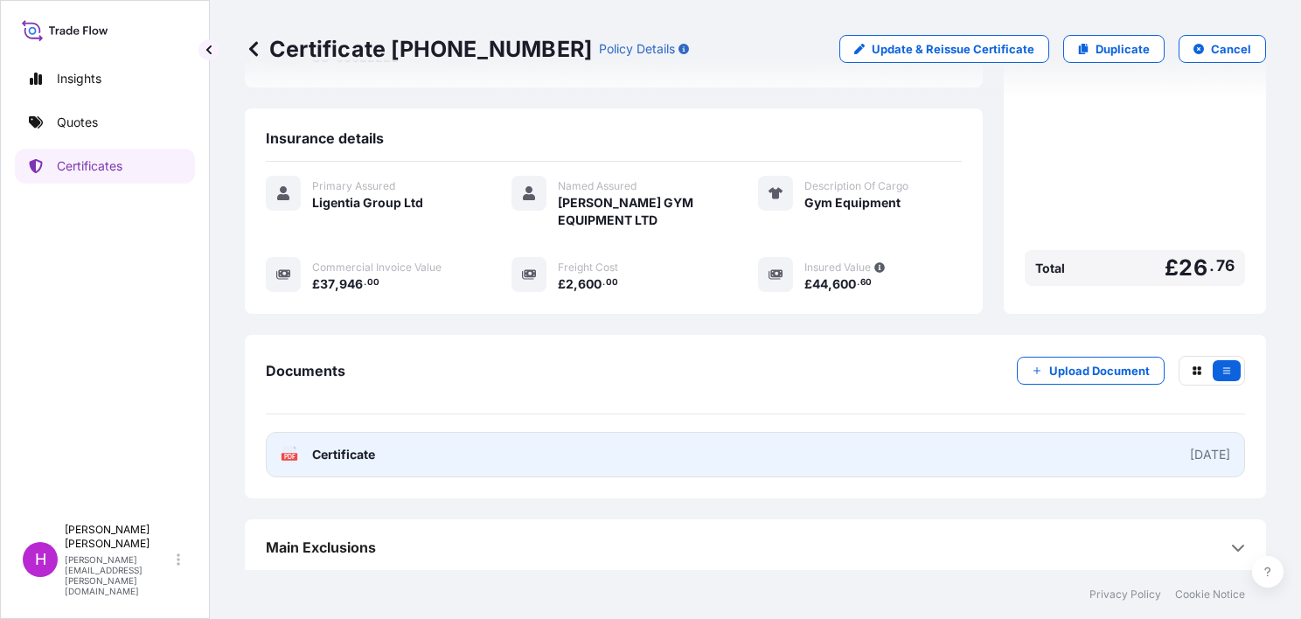
click at [354, 448] on span "Certificate" at bounding box center [343, 454] width 63 height 17
